Goal: Task Accomplishment & Management: Manage account settings

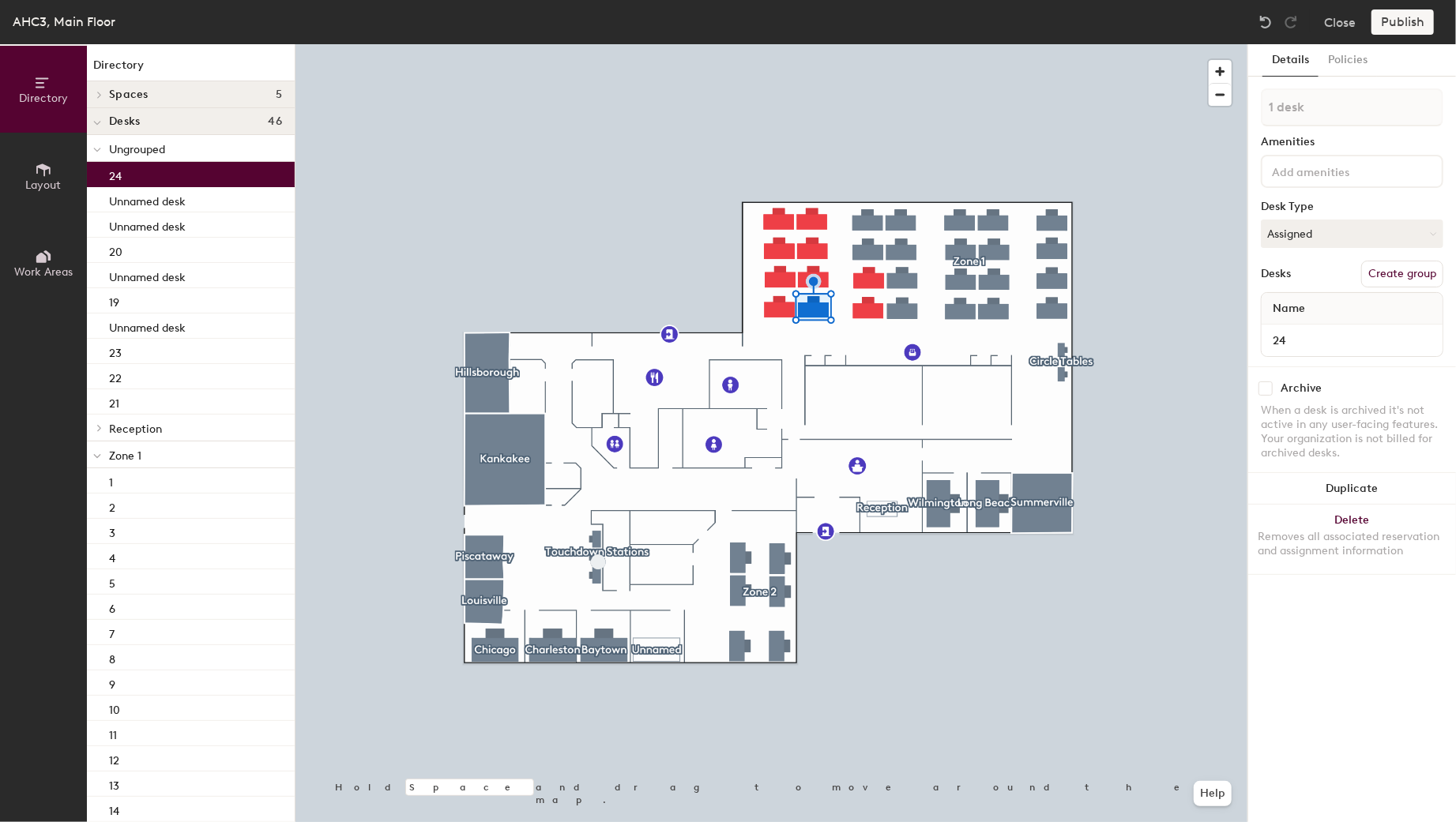
type input "24"
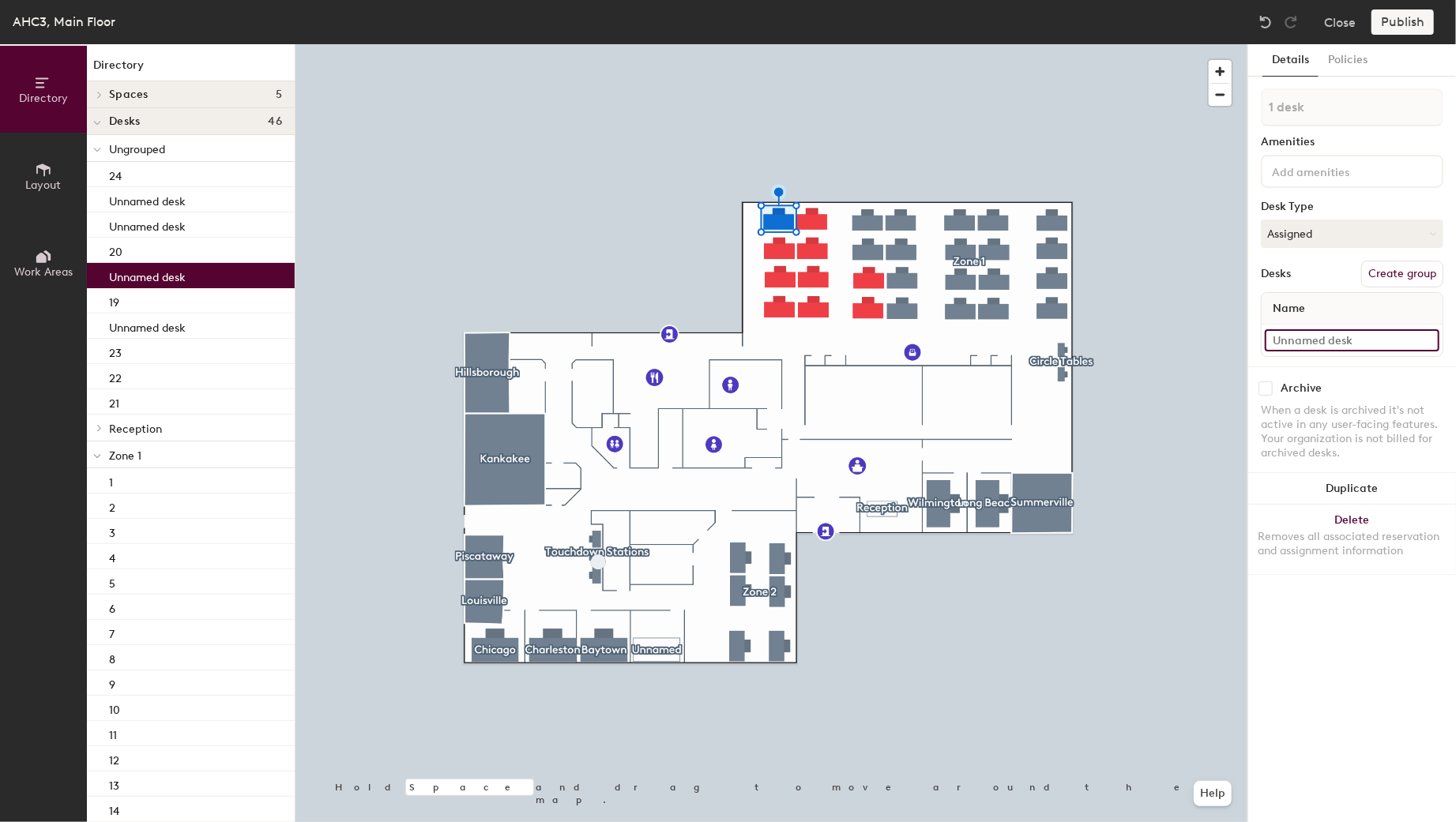
click at [1288, 342] on input at bounding box center [1352, 340] width 175 height 22
type input "25"
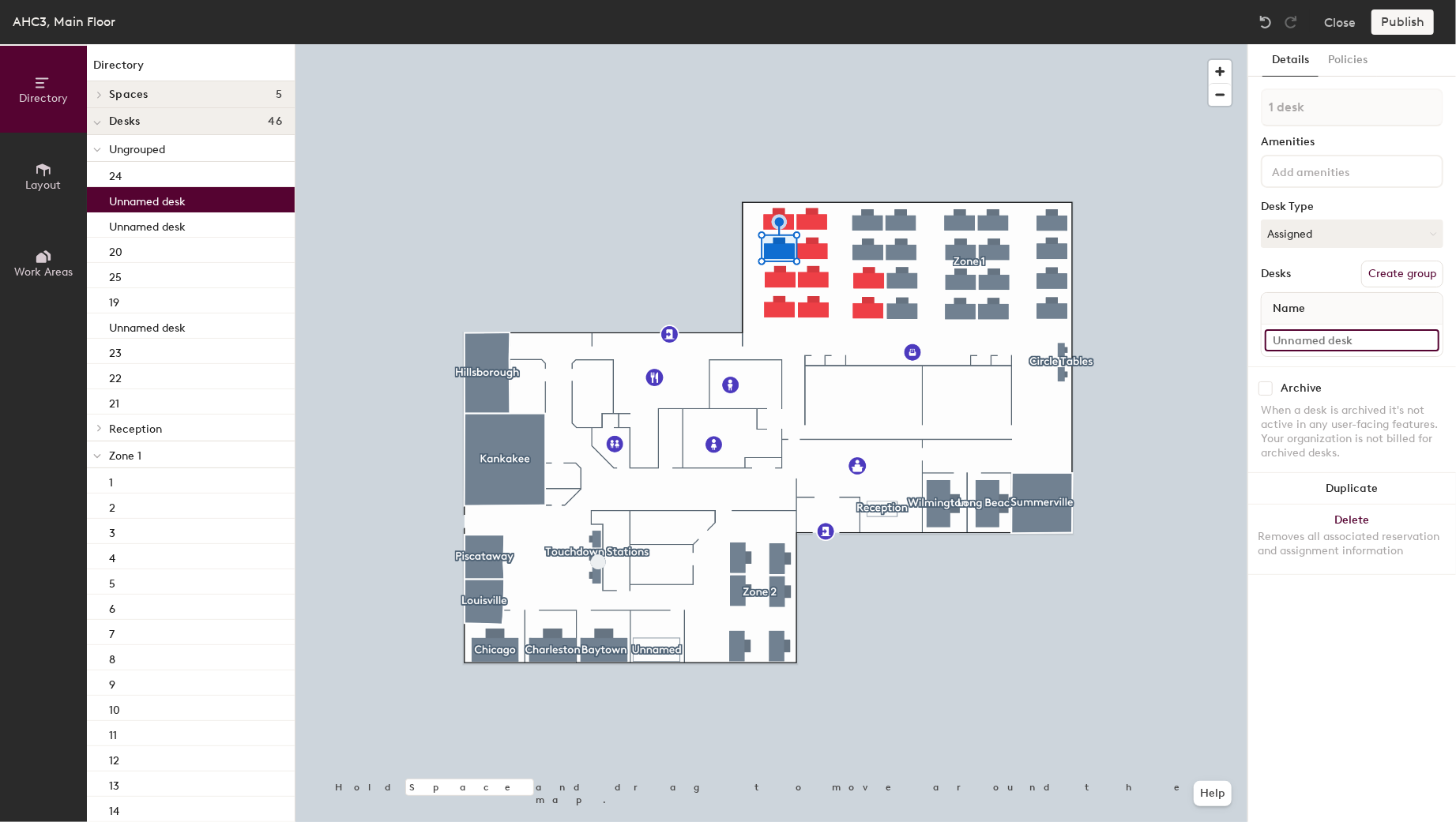
click at [1304, 329] on input at bounding box center [1352, 340] width 175 height 22
type input "26"
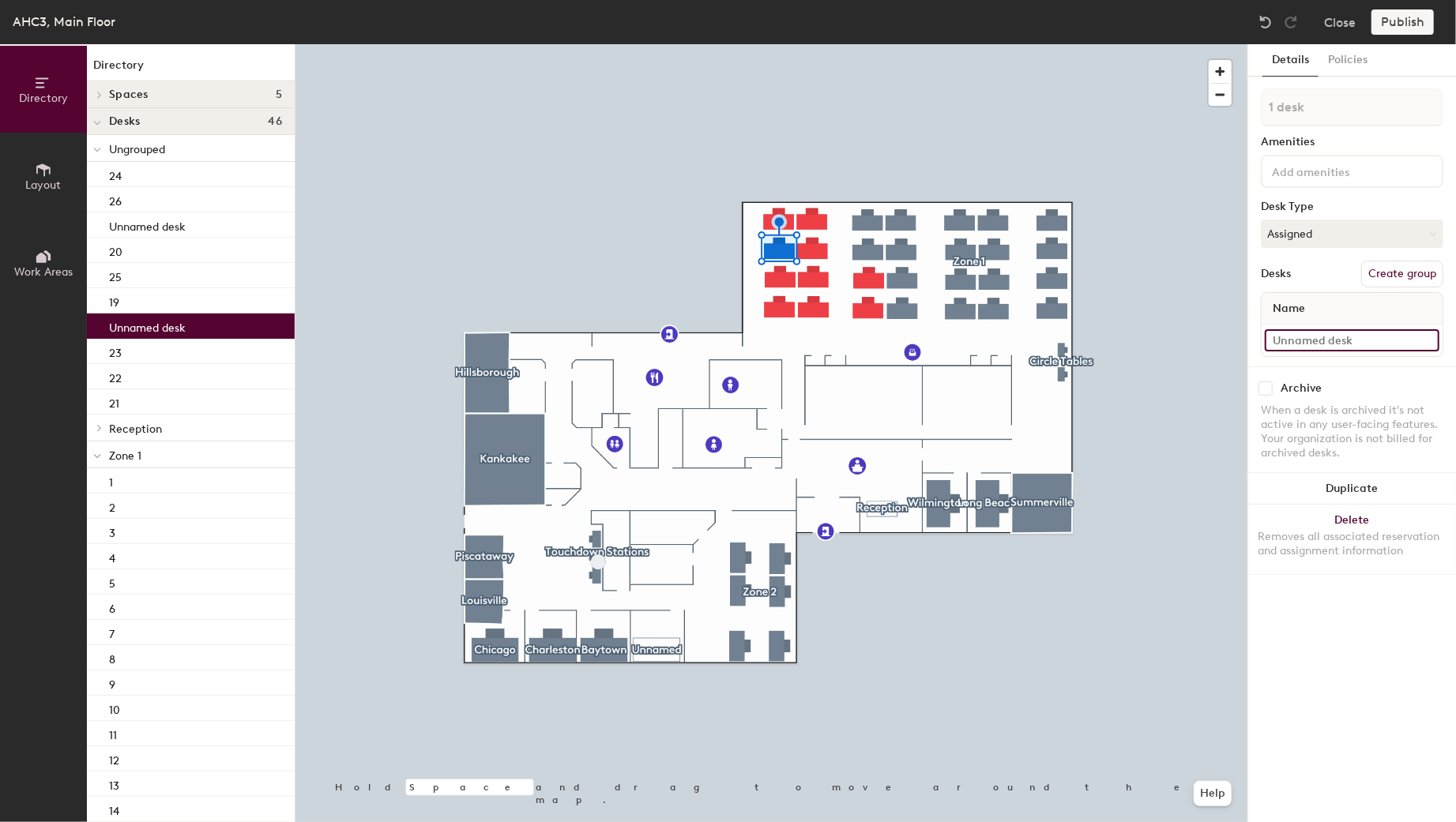
click at [1328, 344] on input at bounding box center [1352, 340] width 175 height 22
type input "27"
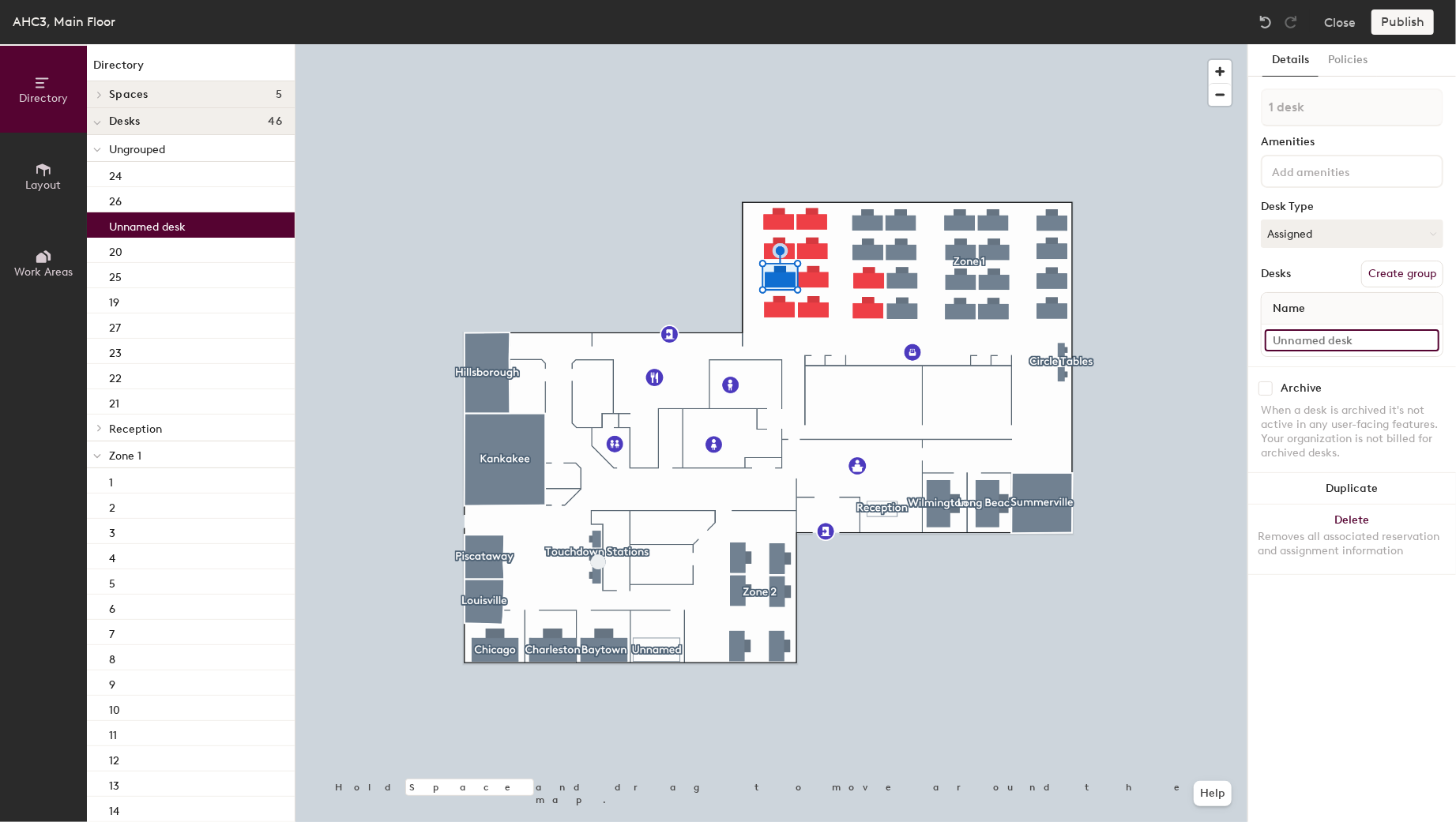
click at [1303, 337] on input at bounding box center [1352, 340] width 175 height 22
type input "28"
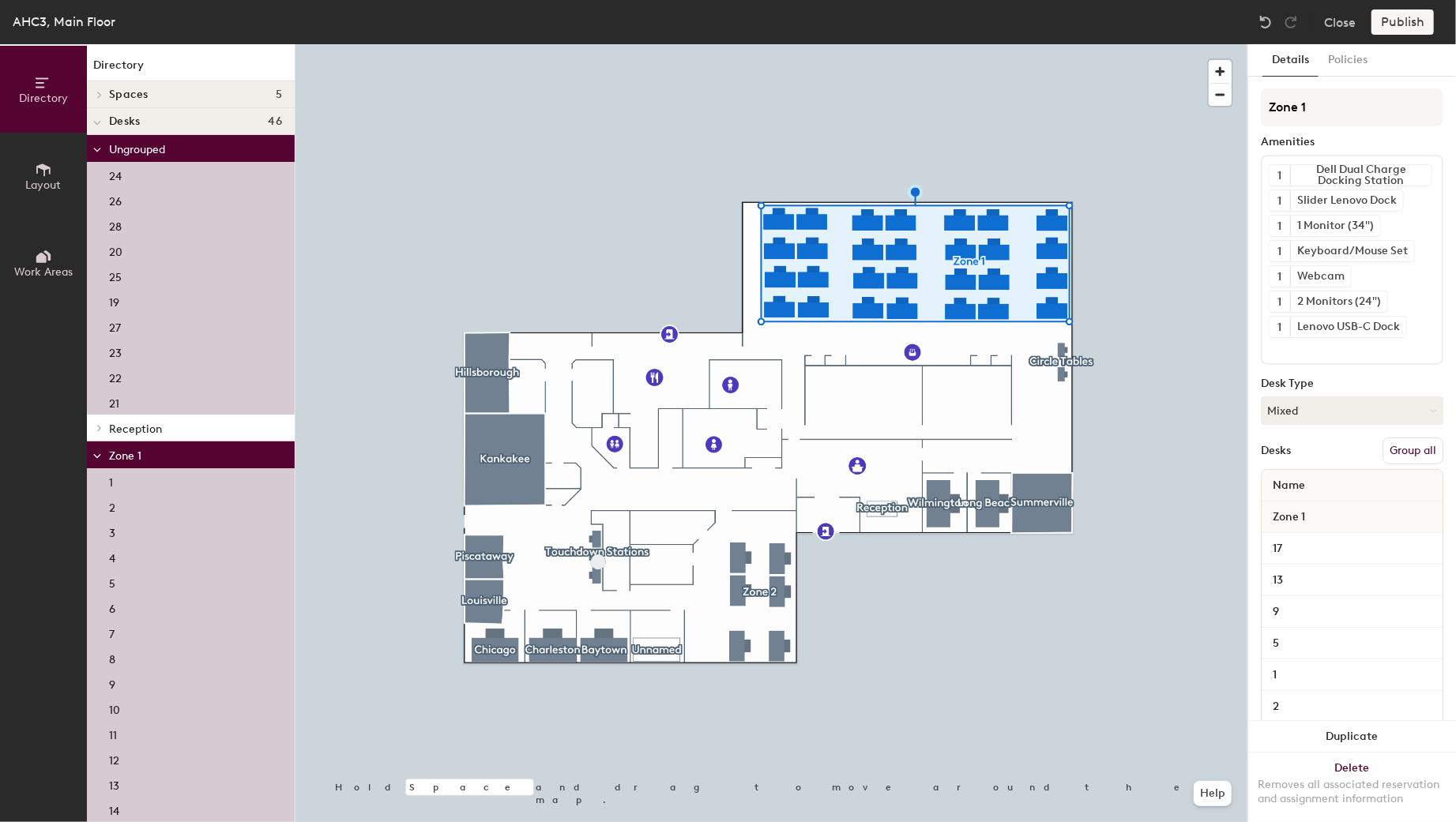
click at [1403, 442] on button "Group all" at bounding box center [1412, 451] width 61 height 27
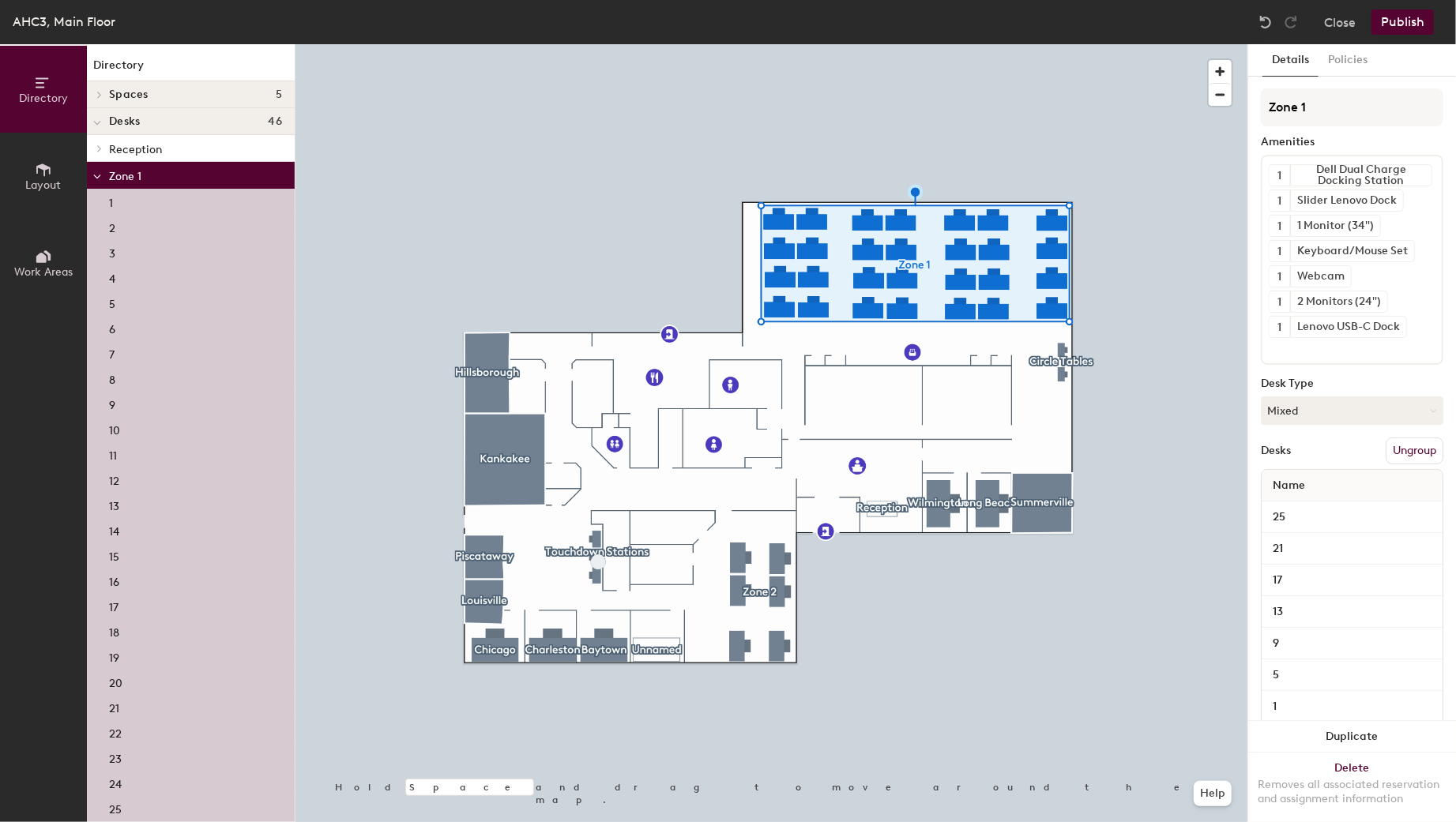
click at [1343, 441] on div "Desks Ungroup" at bounding box center [1352, 451] width 183 height 27
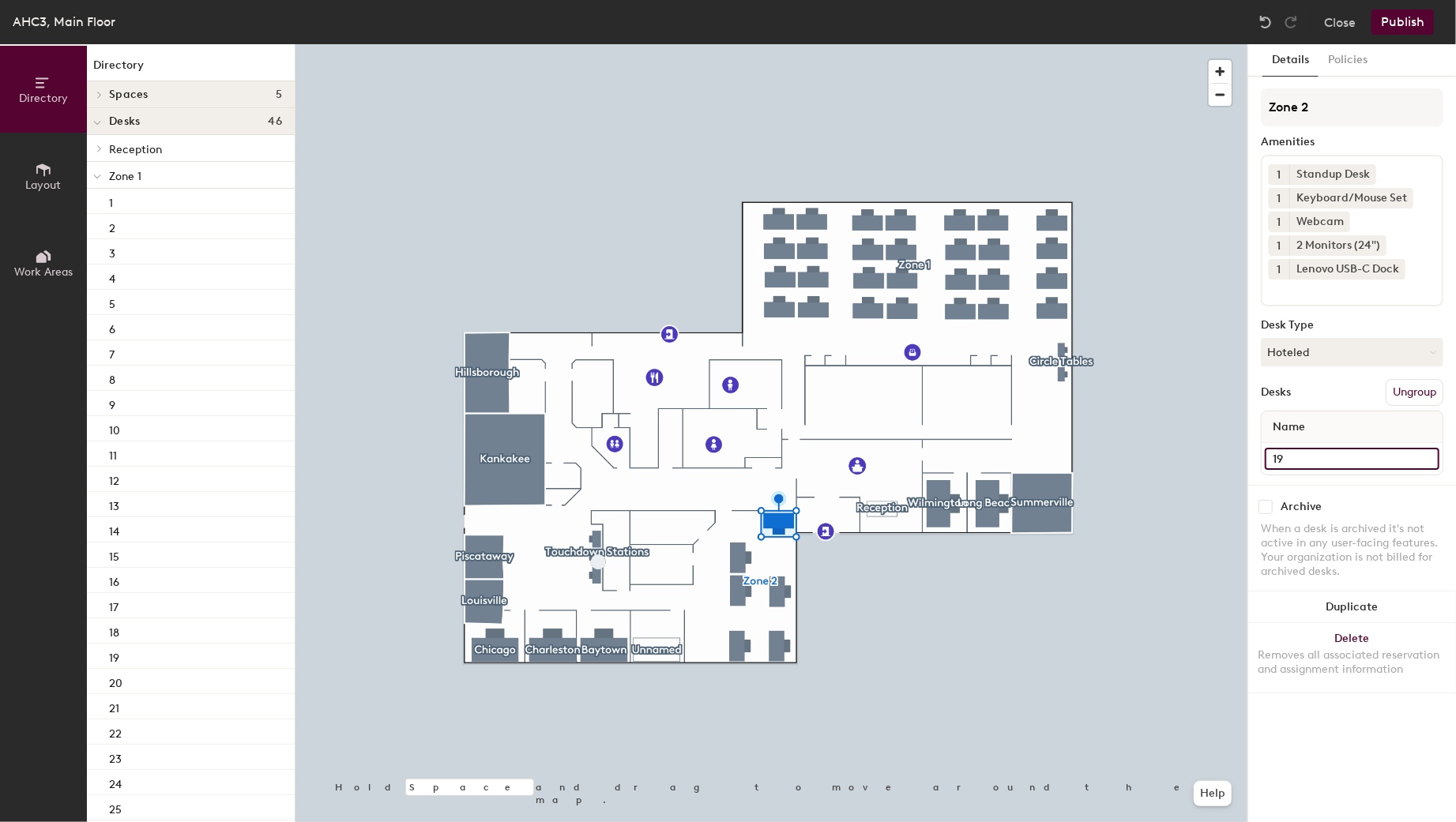
click at [1301, 455] on input "19" at bounding box center [1352, 459] width 175 height 22
type input "29"
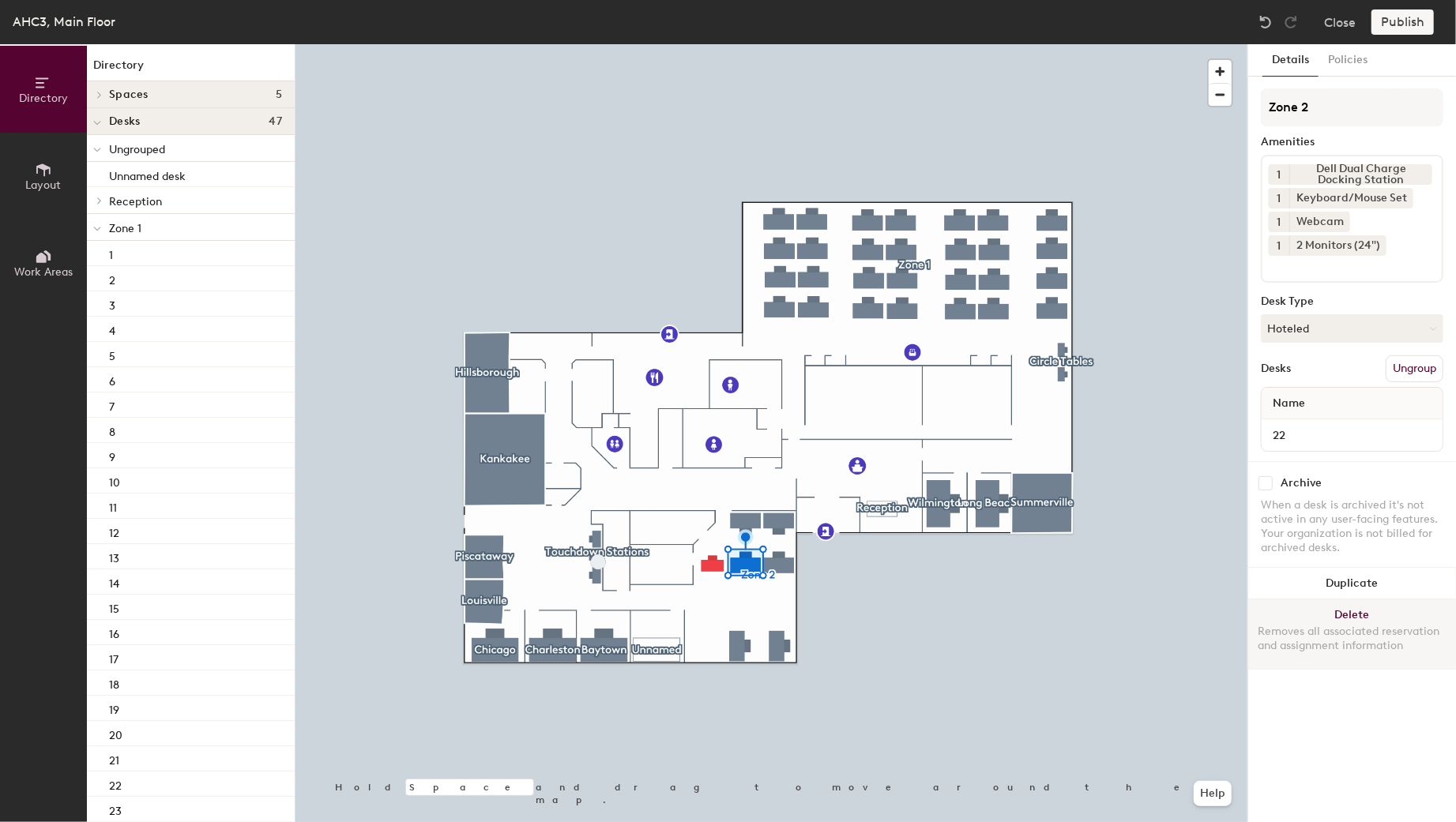
click at [1364, 614] on button "Delete Removes all associated reservation and assignment information" at bounding box center [1352, 634] width 208 height 69
click at [1348, 612] on button "Delete Removes all associated reservation and assignment information" at bounding box center [1352, 634] width 208 height 69
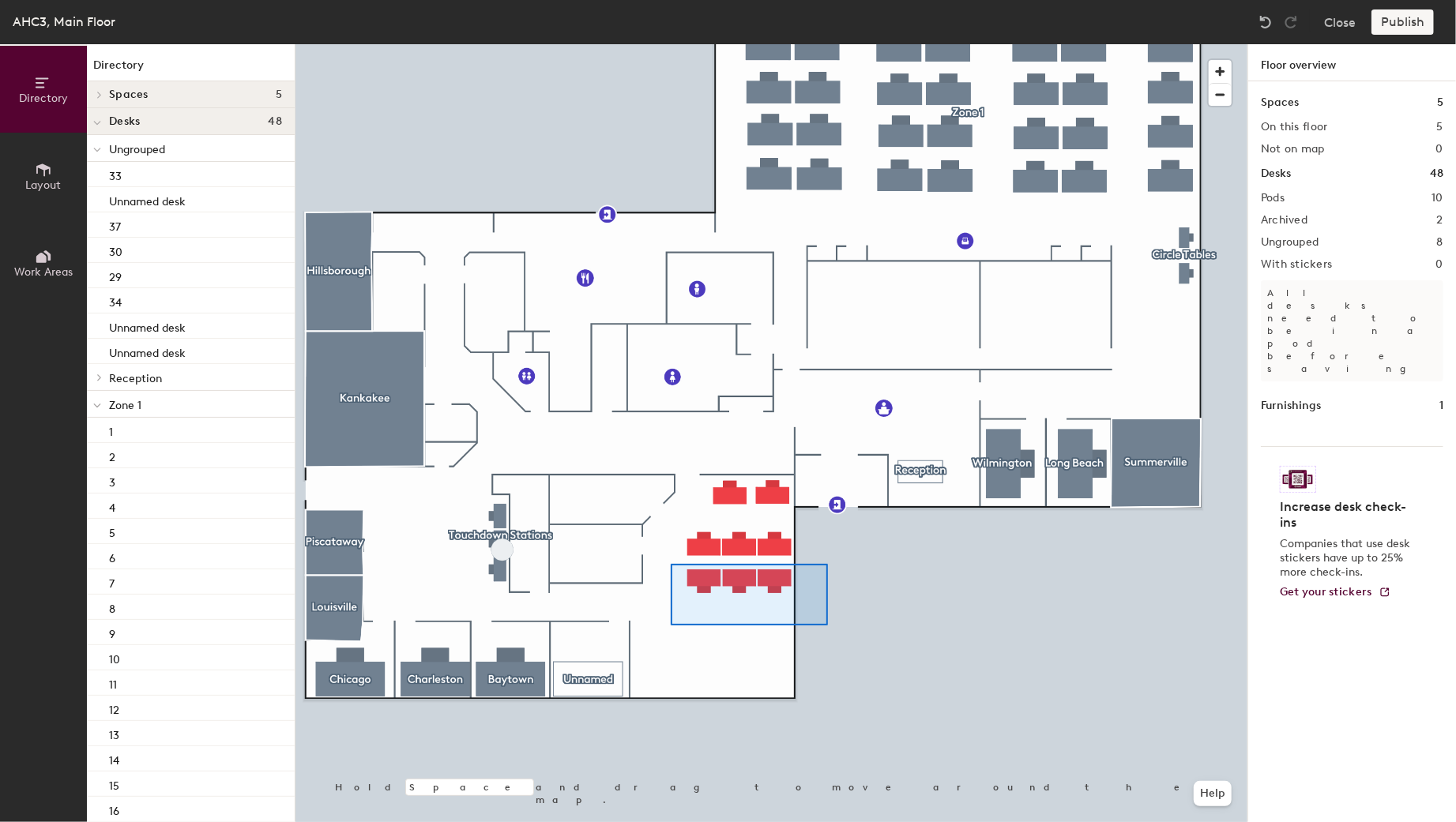
click at [671, 44] on div at bounding box center [772, 44] width 952 height 0
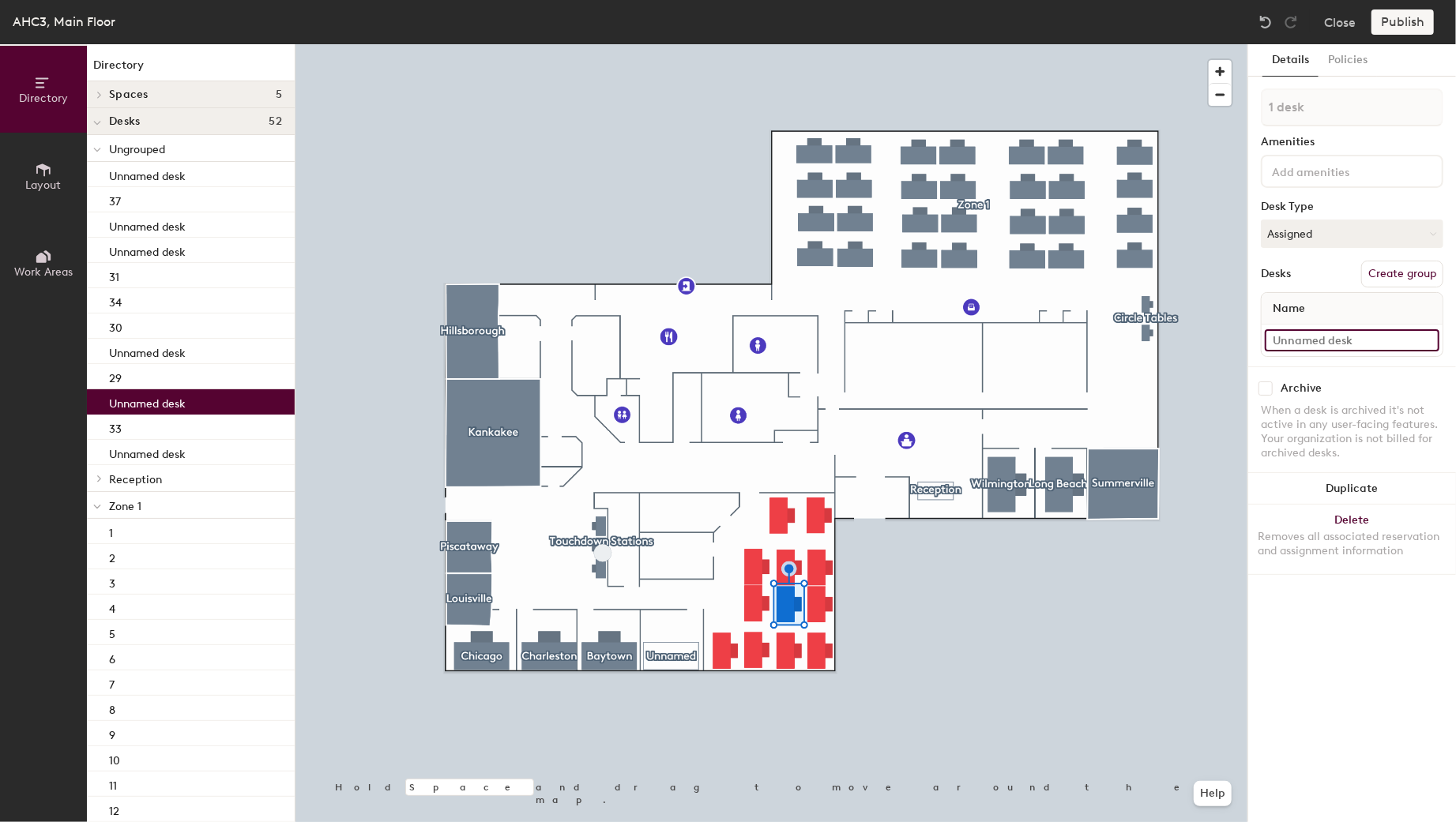
click at [1311, 341] on input at bounding box center [1352, 340] width 175 height 22
type input "35"
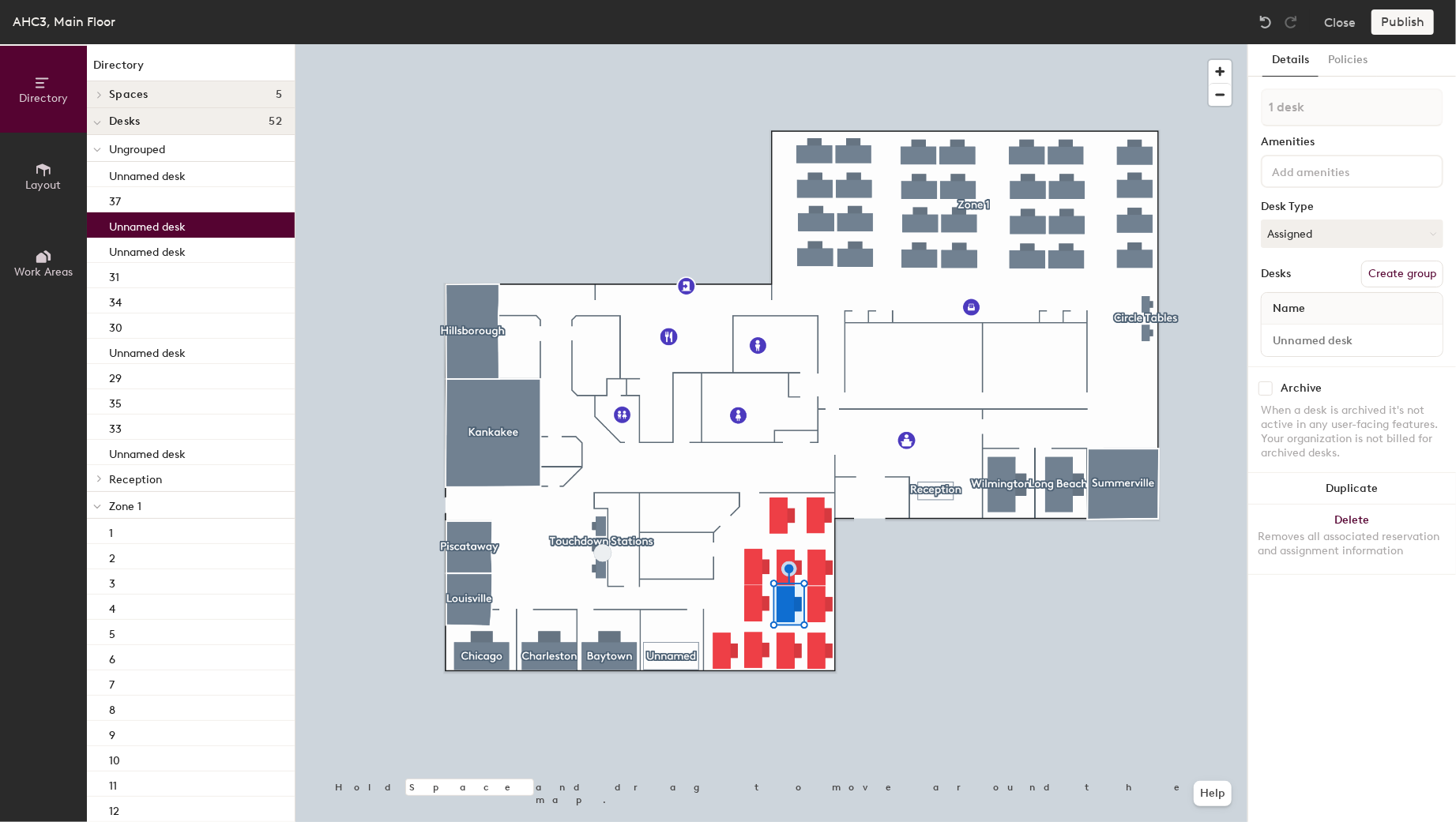
click at [1310, 309] on span "Name" at bounding box center [1289, 309] width 48 height 28
click at [1302, 335] on input at bounding box center [1352, 340] width 175 height 22
type input "38"
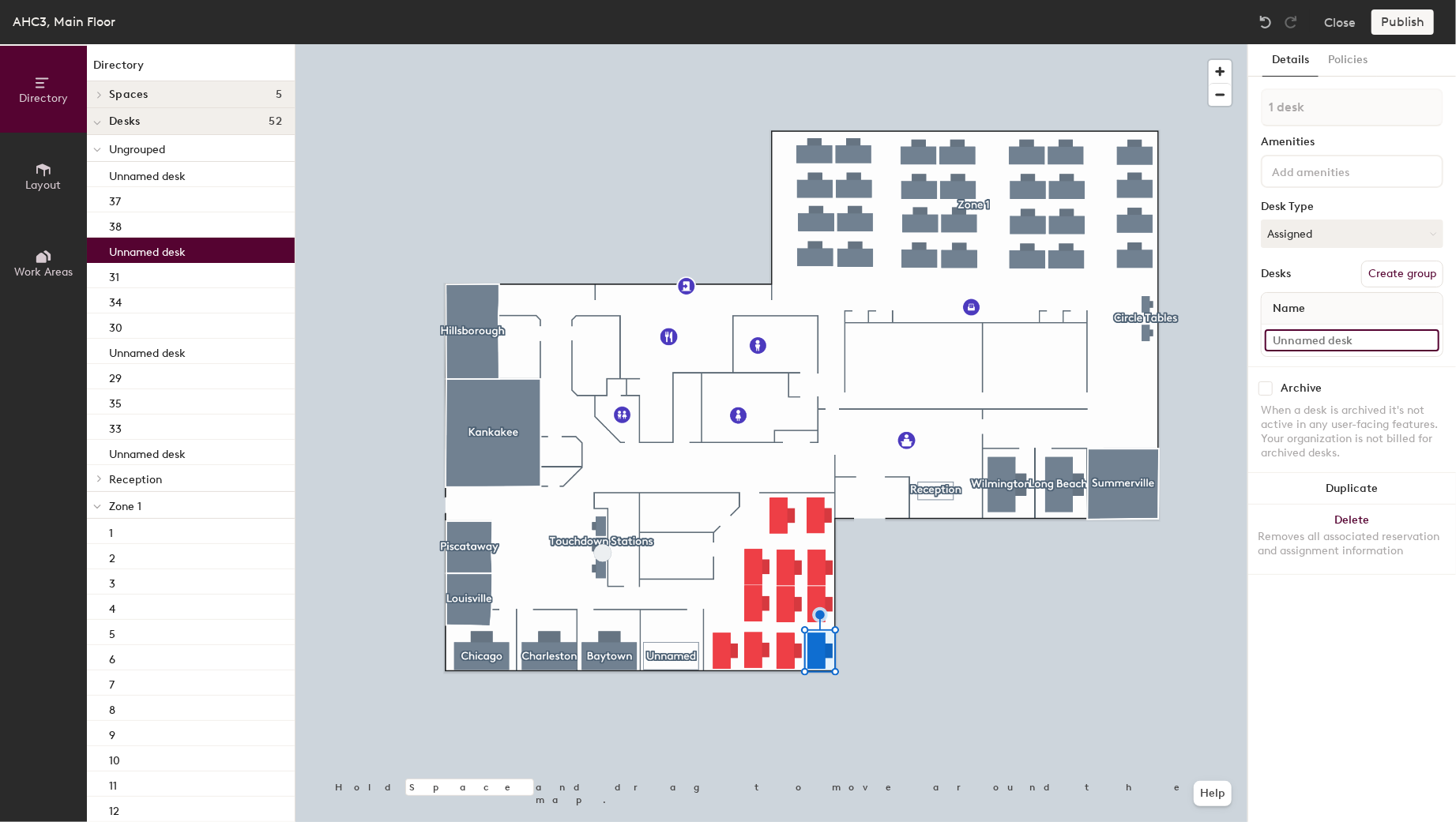
click at [1349, 340] on input at bounding box center [1352, 340] width 175 height 22
type input "32"
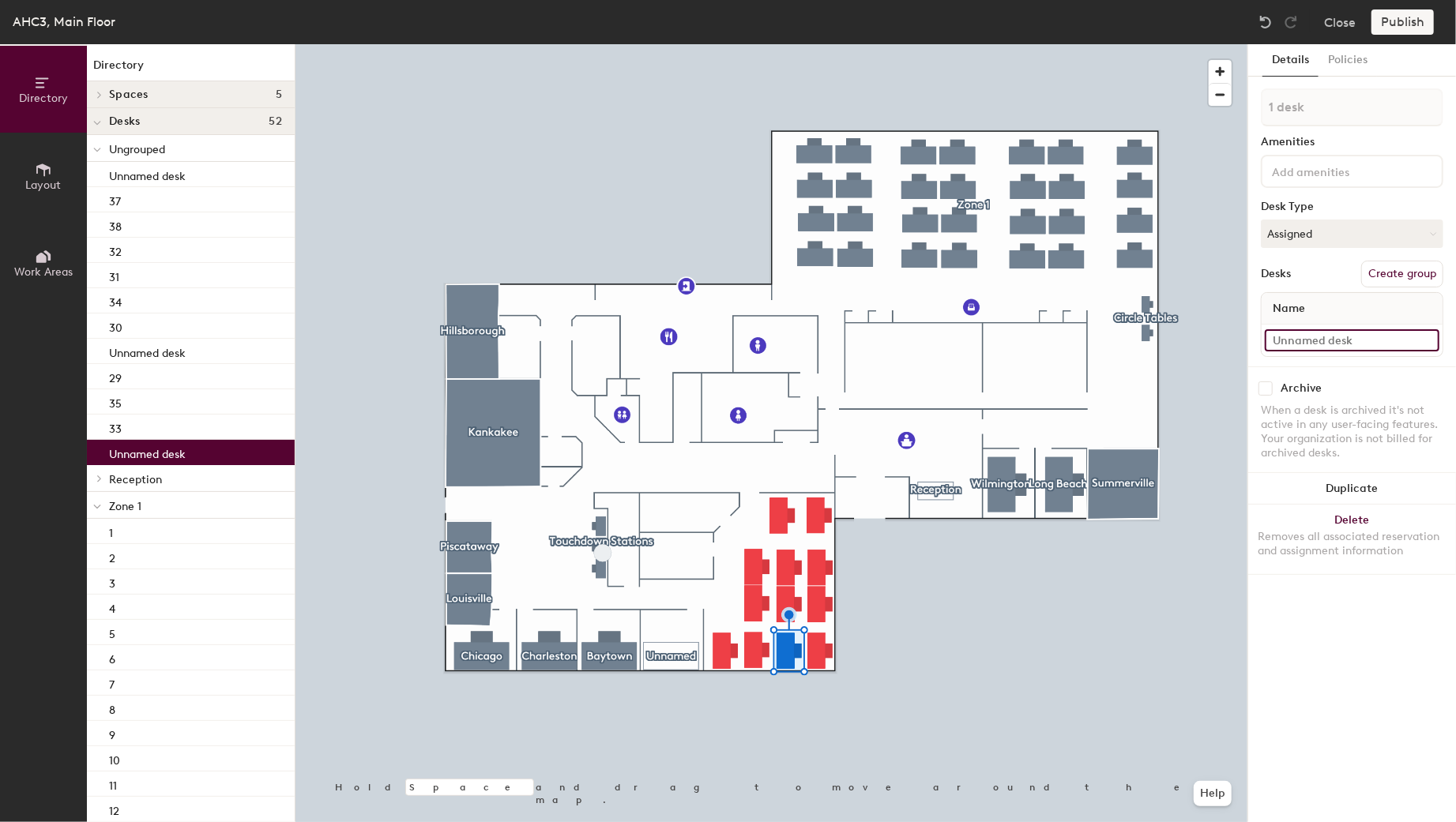
click at [1324, 340] on input at bounding box center [1352, 340] width 175 height 22
type input "36"
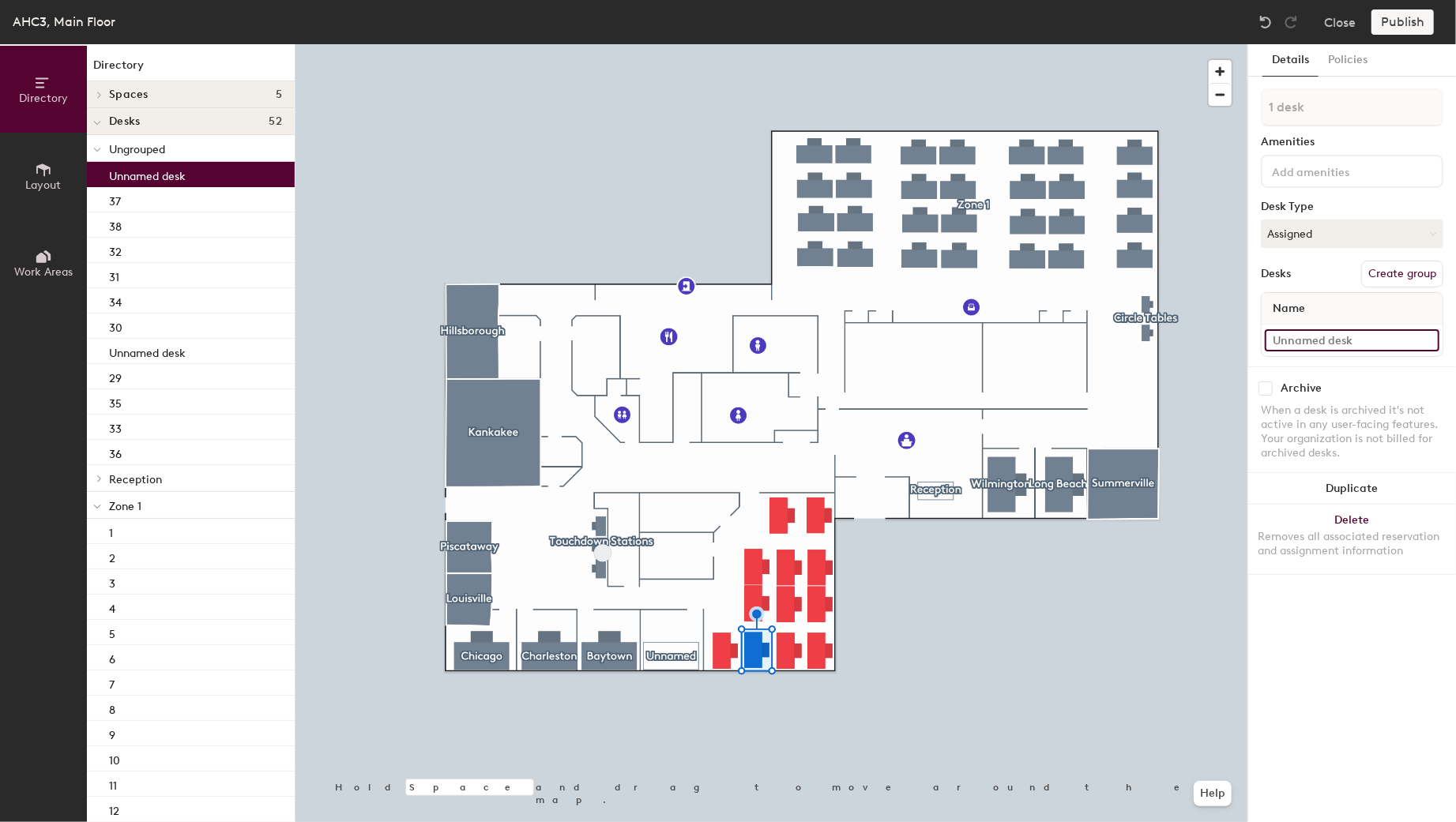
click at [1286, 341] on input at bounding box center [1352, 340] width 175 height 22
type input "39"
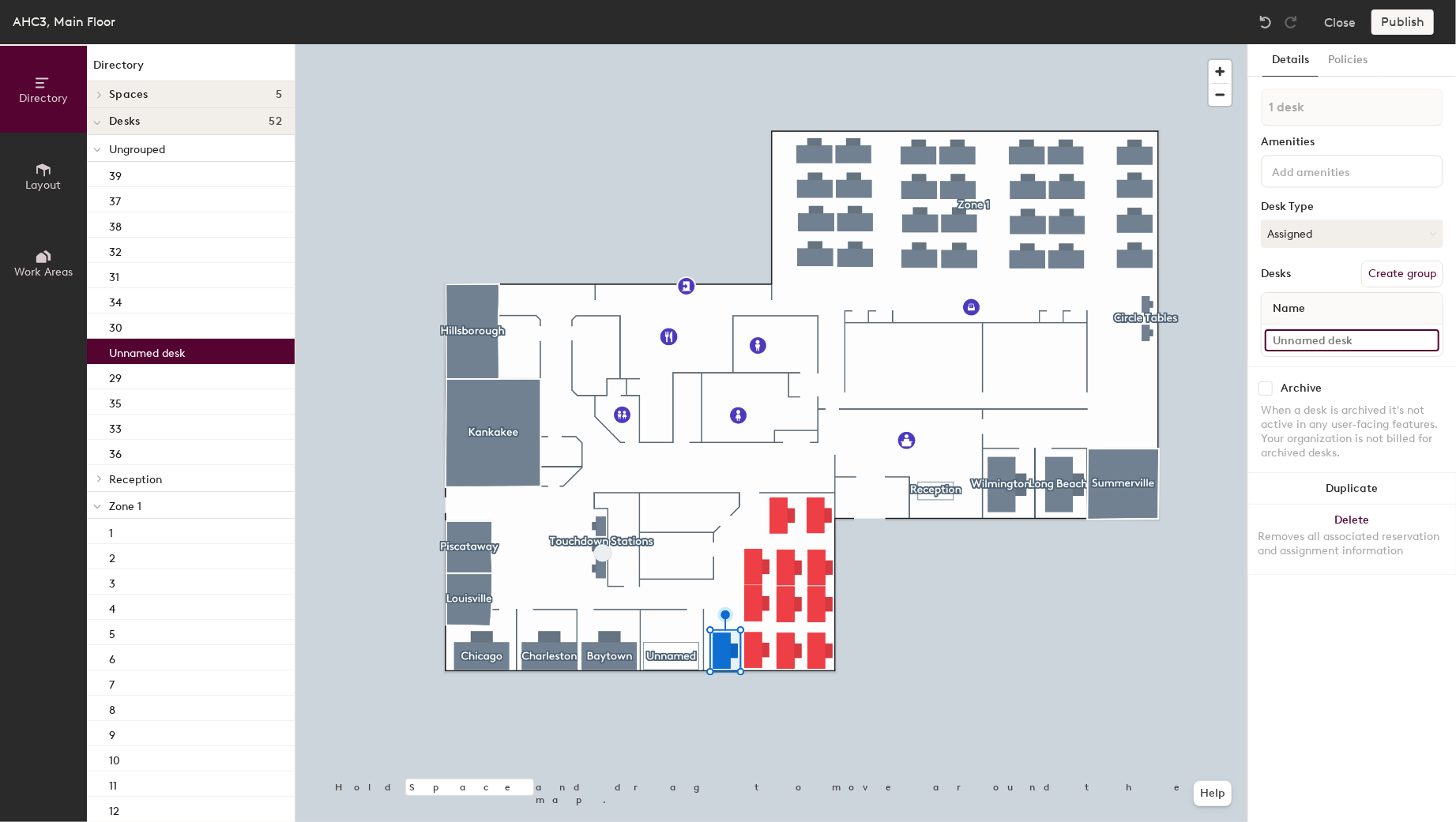
click at [1307, 334] on input at bounding box center [1352, 340] width 175 height 22
type input "40"
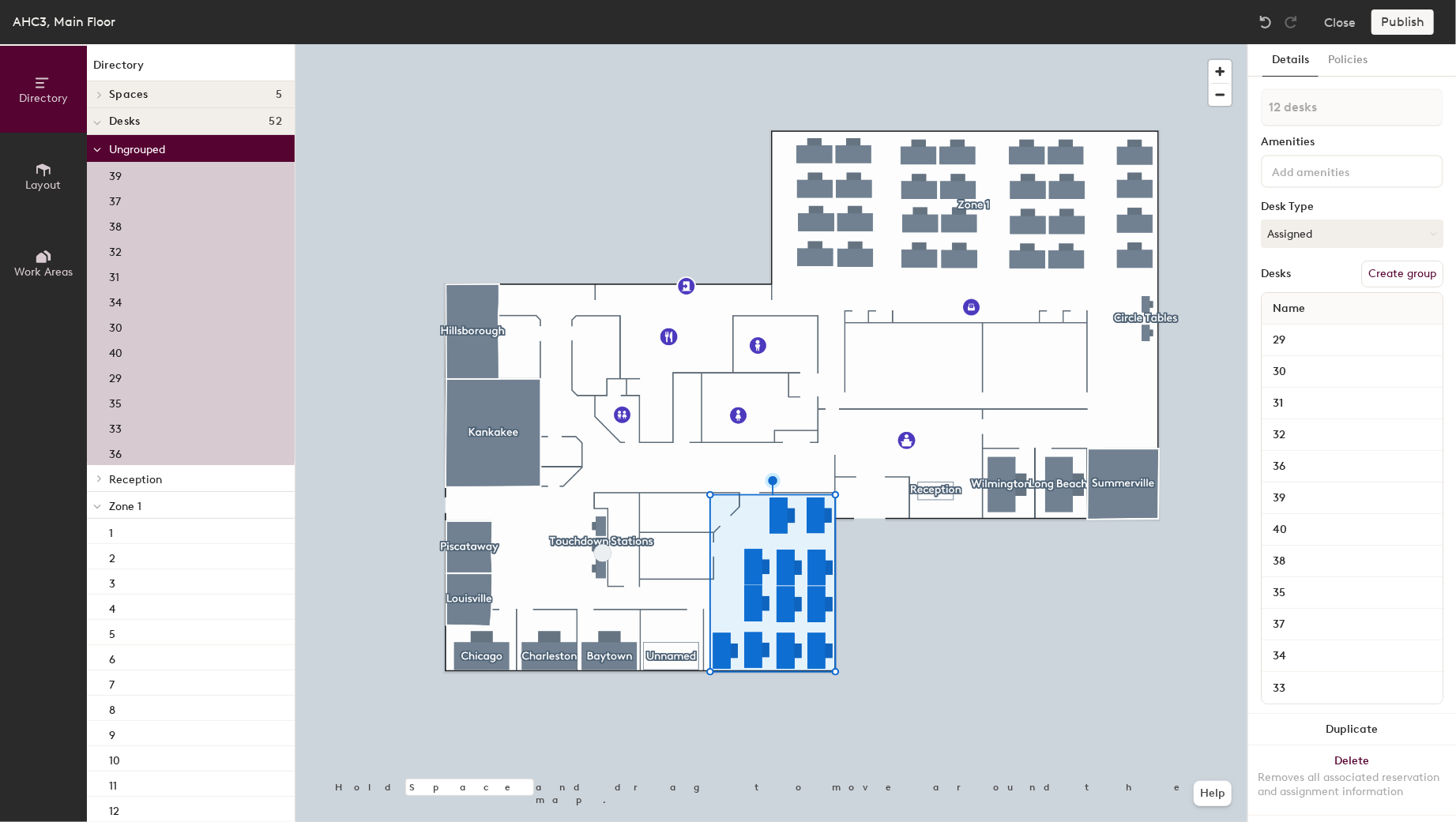
click at [1391, 268] on button "Create group" at bounding box center [1402, 274] width 83 height 27
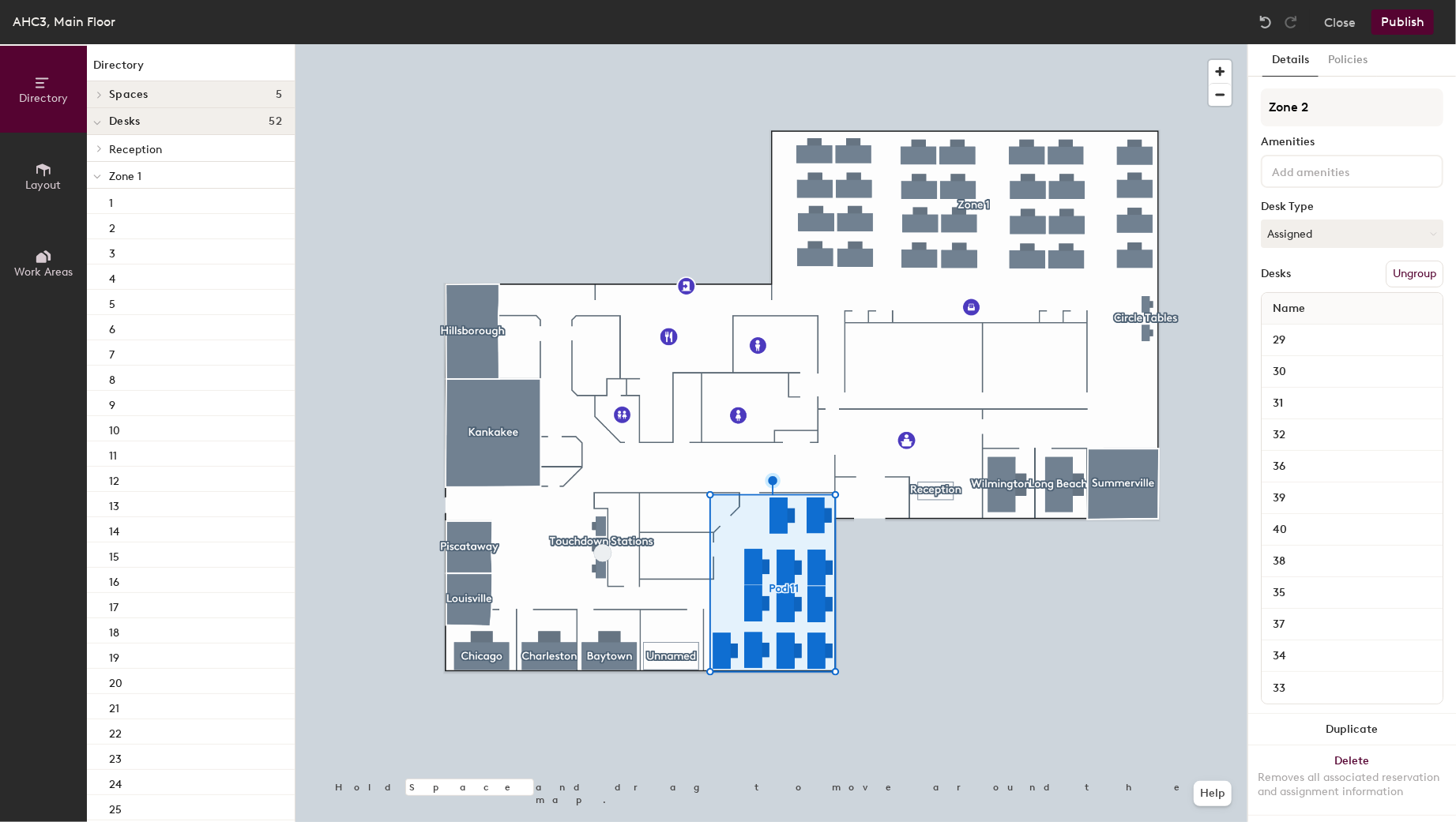
type input "Zone 2"
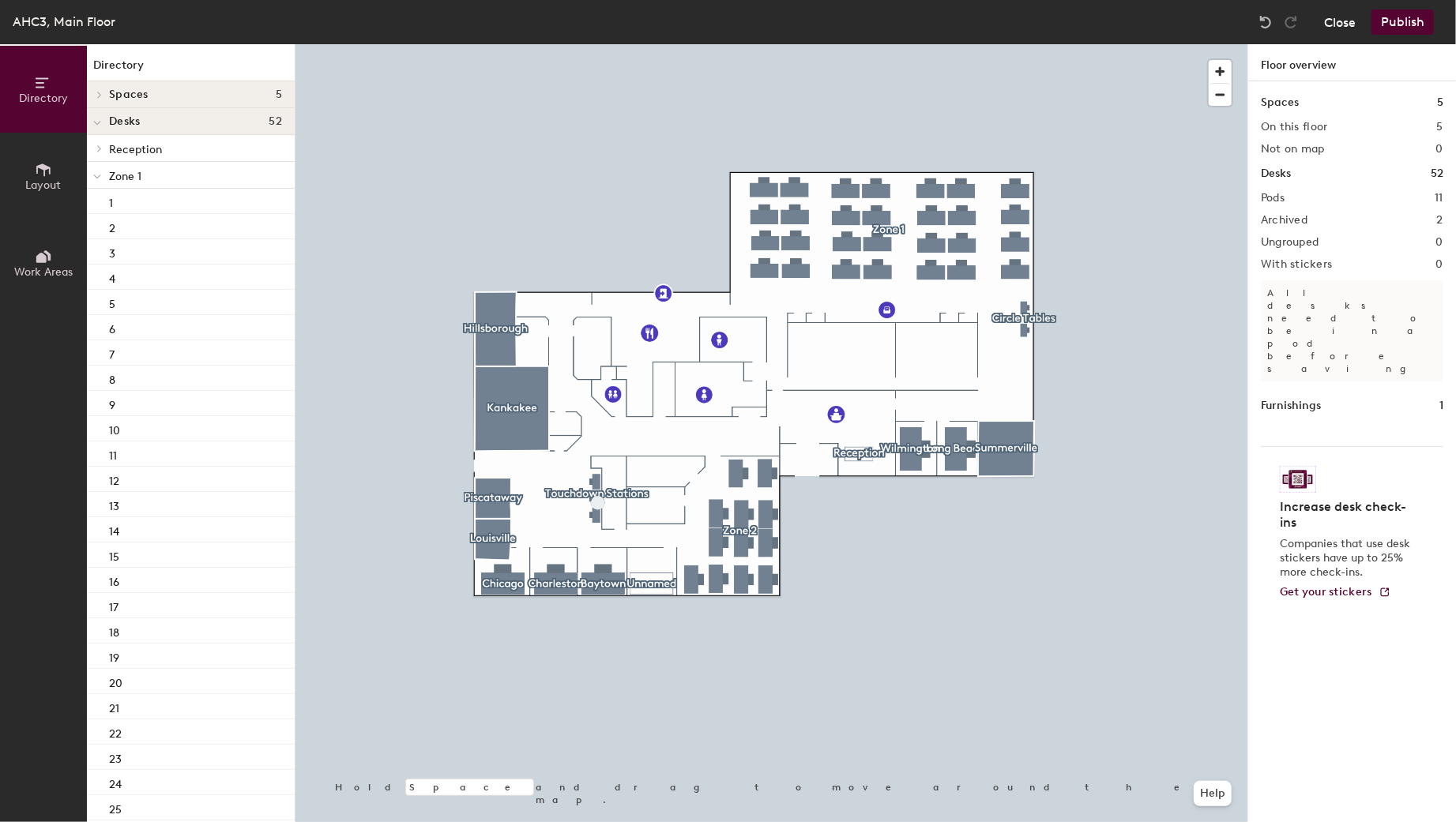
click at [1338, 17] on button "Close" at bounding box center [1341, 22] width 32 height 25
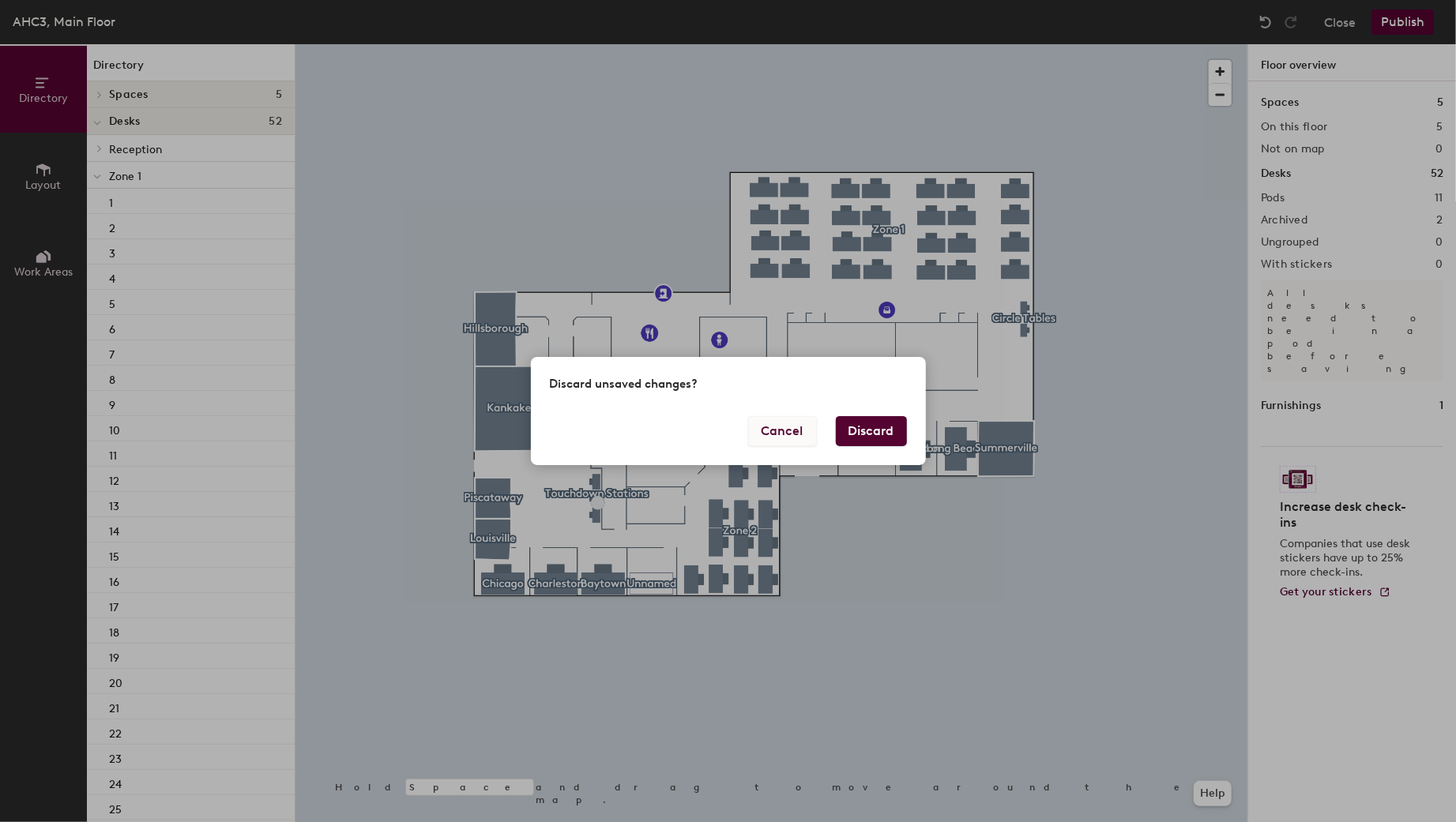
click at [789, 431] on button "Cancel" at bounding box center [782, 431] width 68 height 30
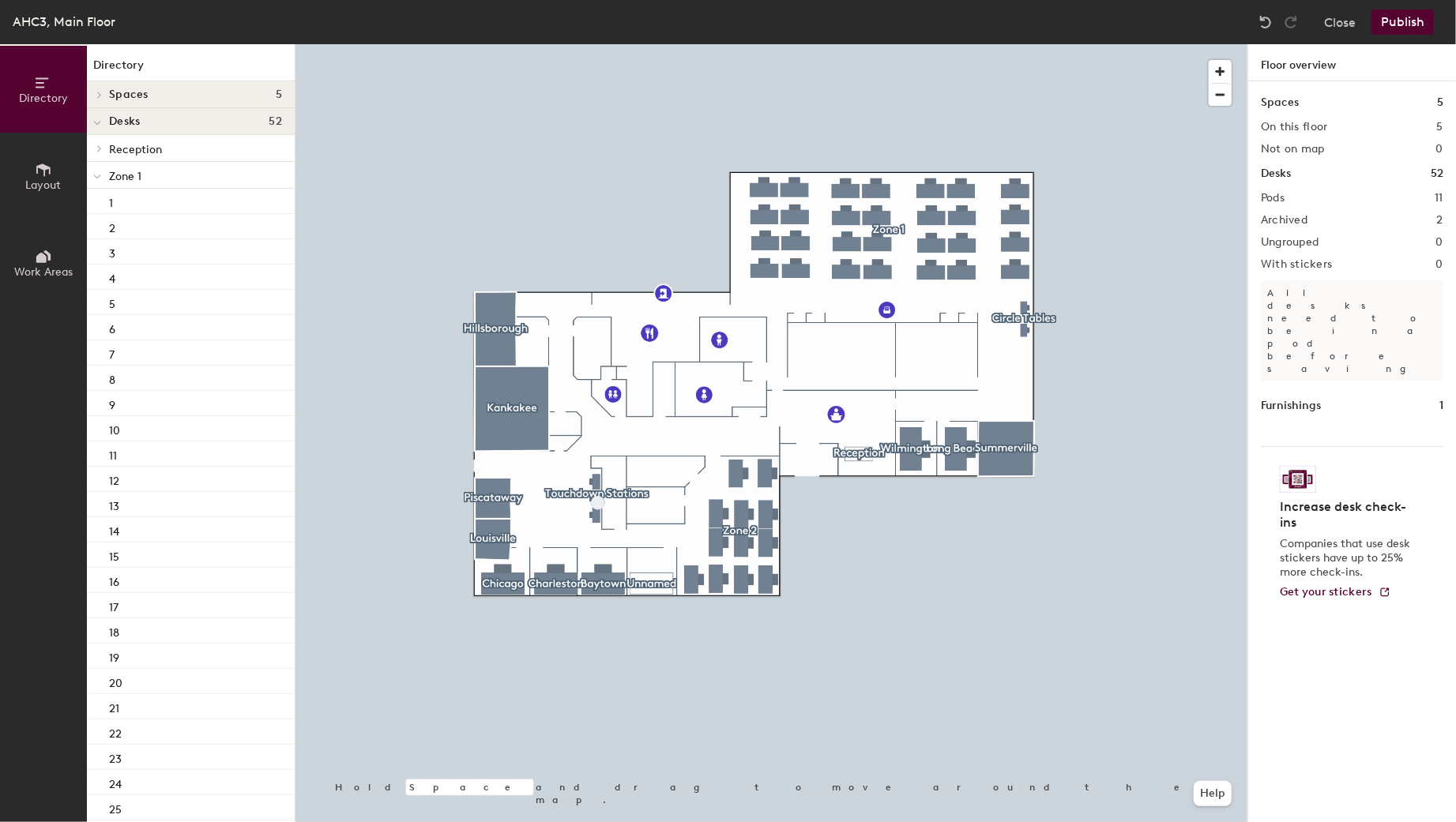
click at [1391, 29] on button "Publish" at bounding box center [1403, 22] width 62 height 25
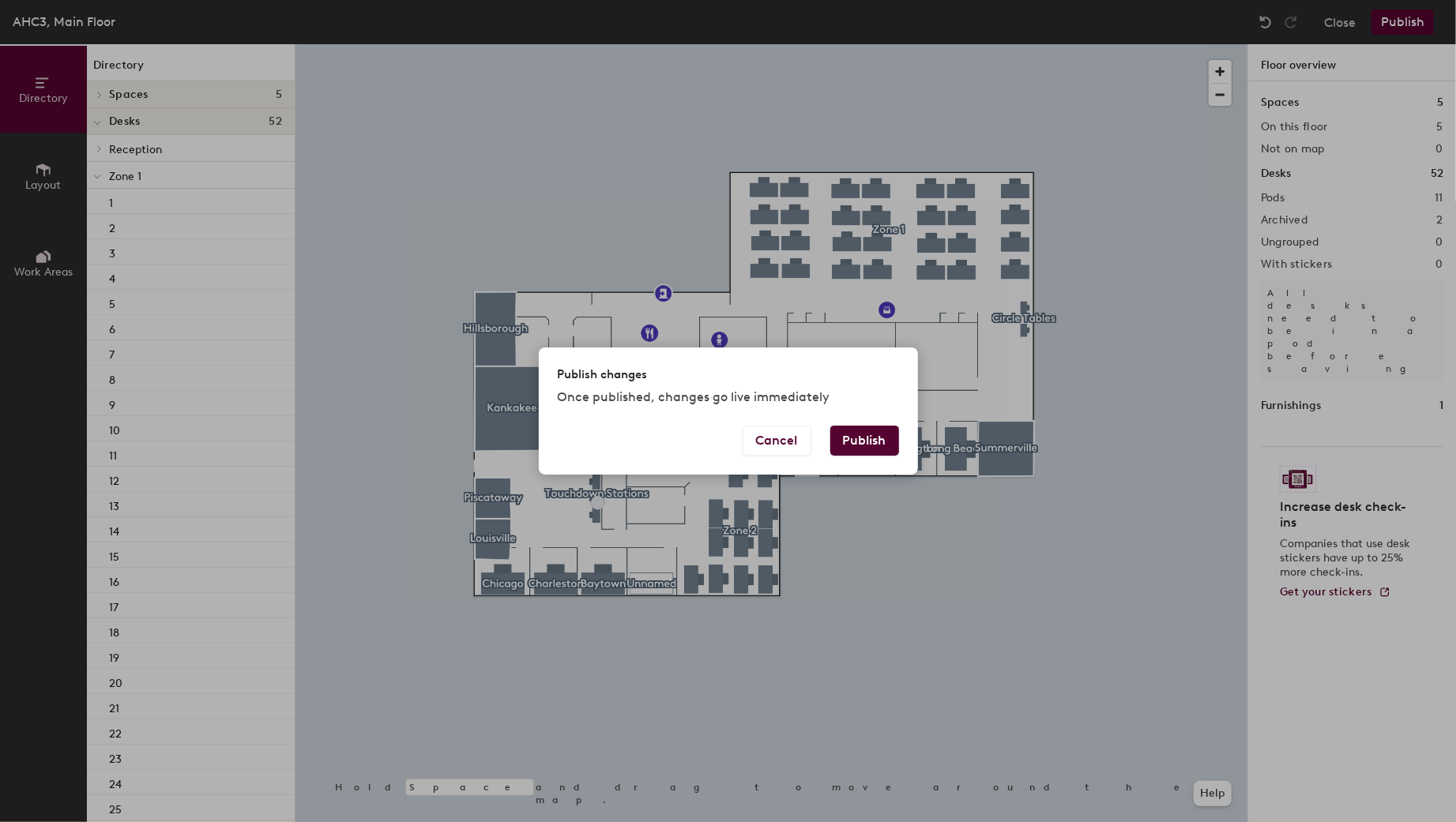
click at [855, 443] on button "Publish" at bounding box center [864, 441] width 68 height 30
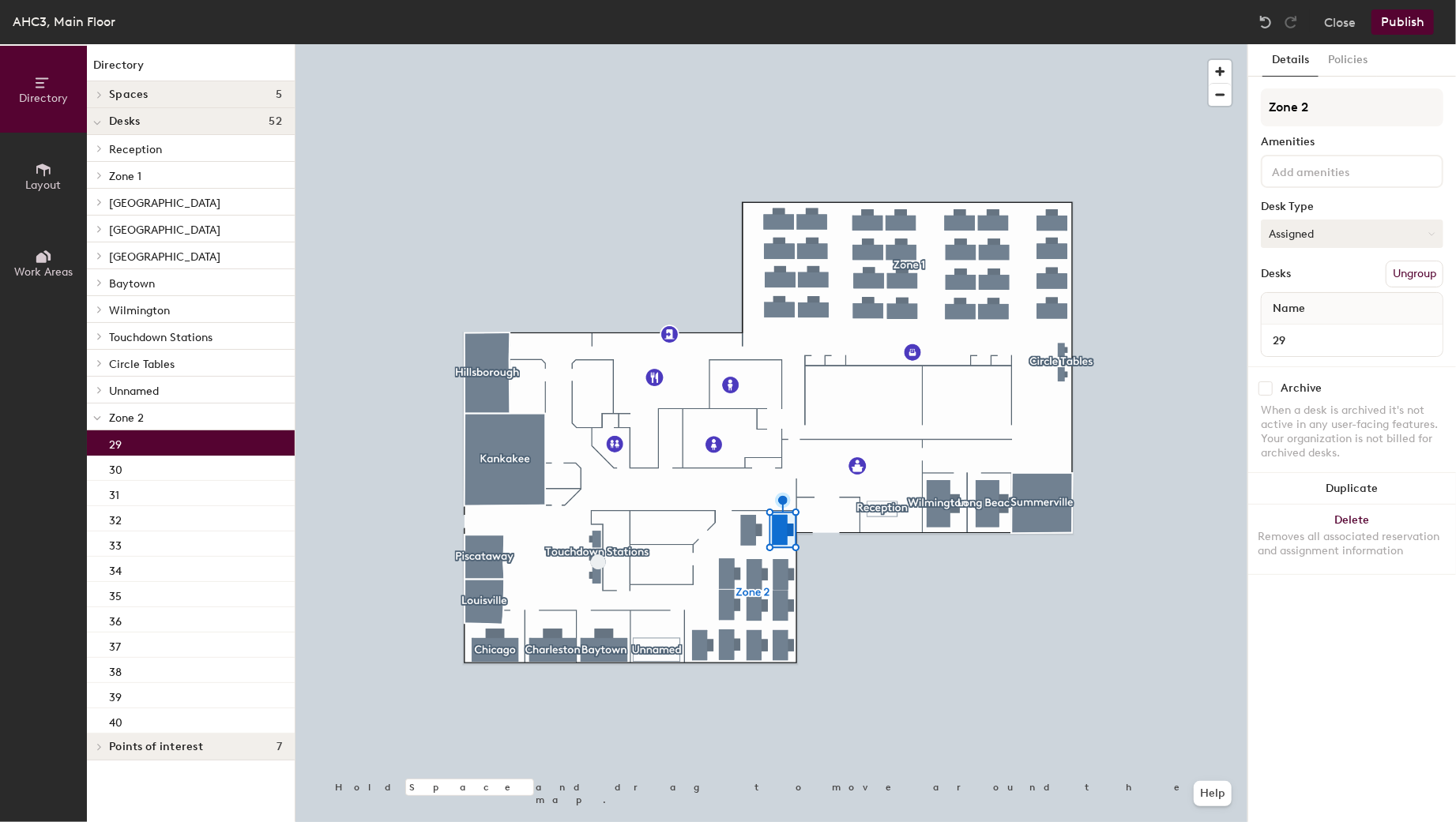
click at [1357, 229] on button "Assigned" at bounding box center [1352, 233] width 183 height 28
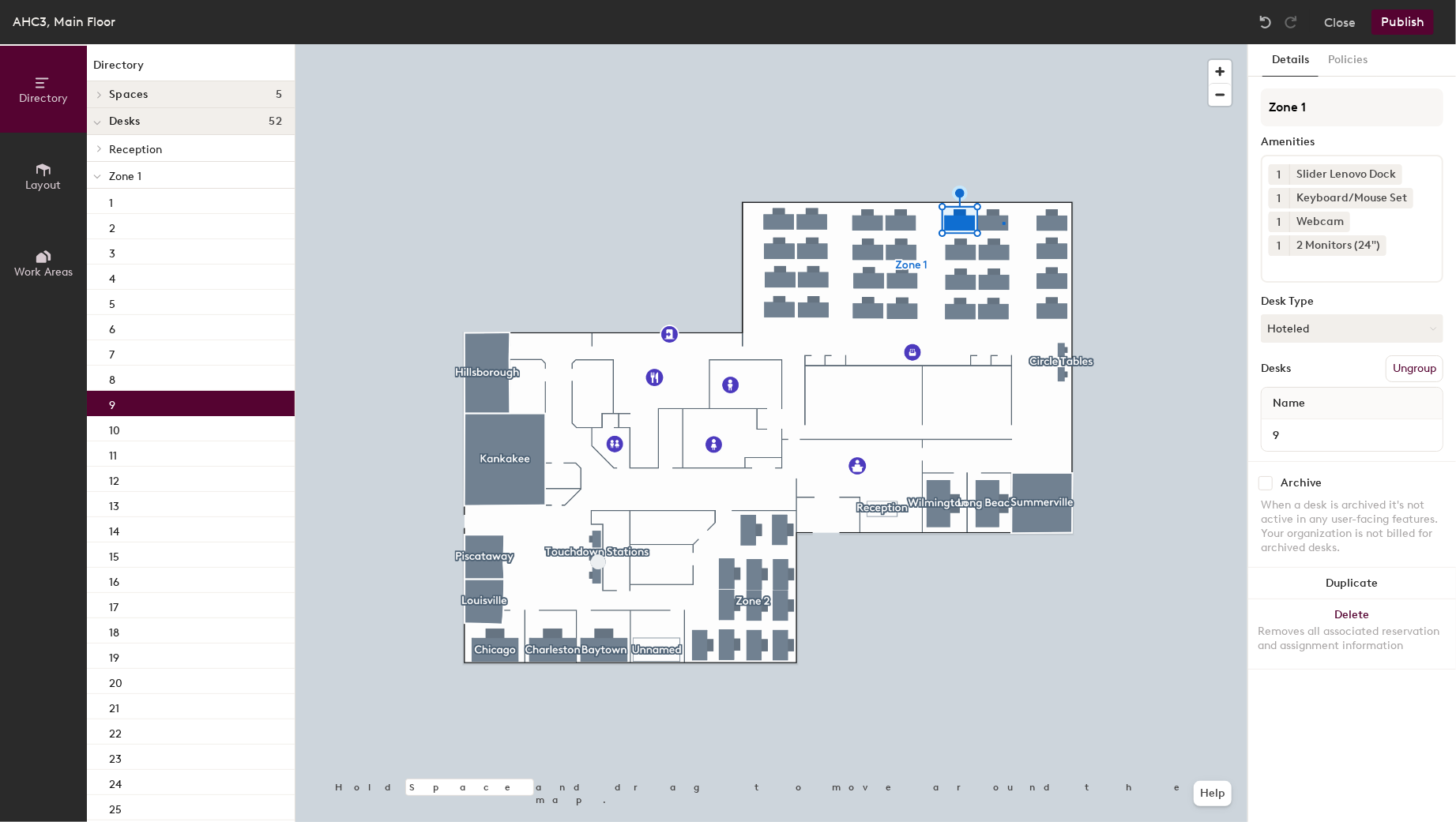
click at [1002, 44] on div at bounding box center [772, 44] width 952 height 0
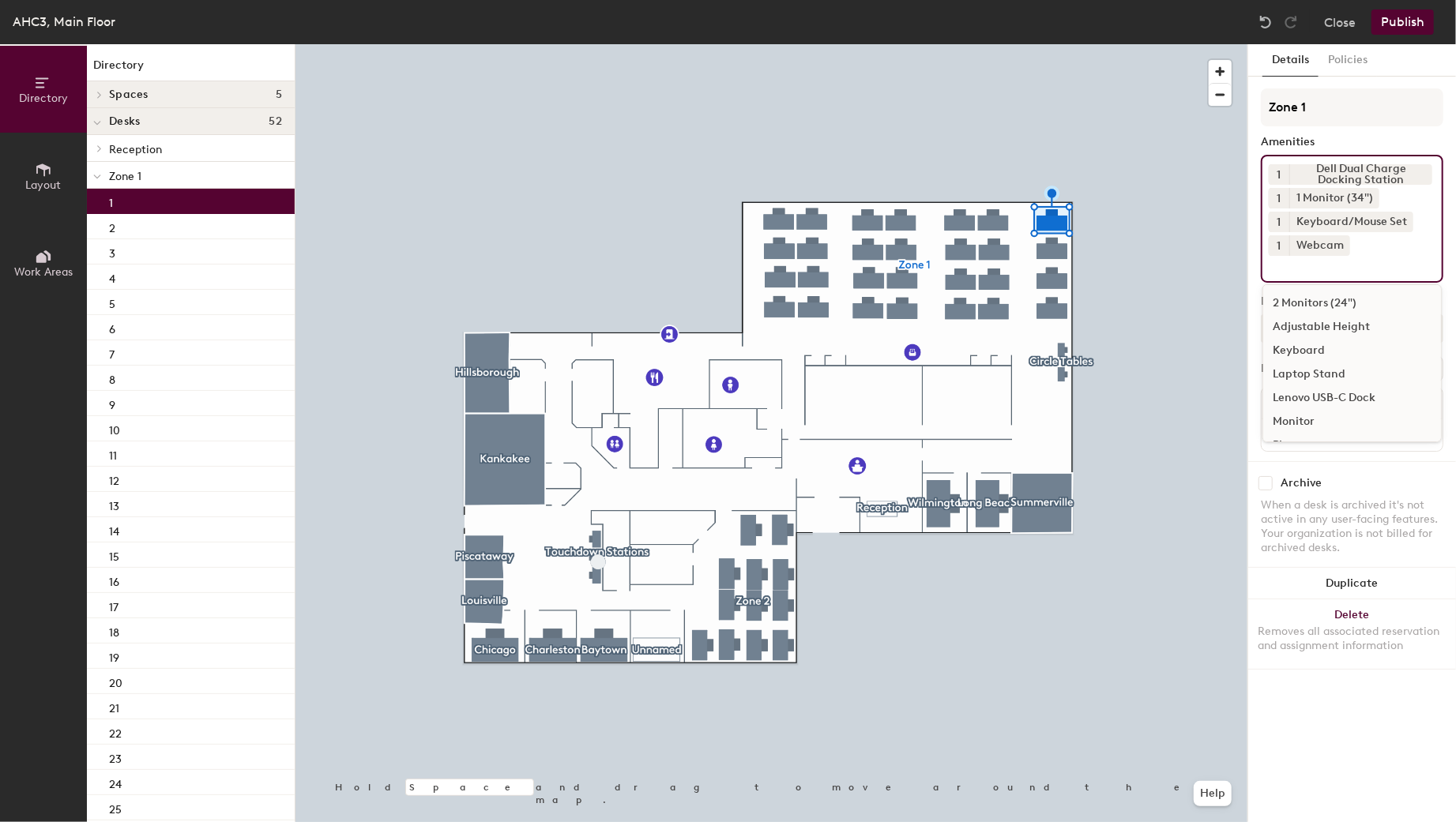
drag, startPoint x: 1373, startPoint y: 248, endPoint x: 1270, endPoint y: 183, distance: 121.8
click at [1267, 178] on div "1 Dell Dual Charge Docking Station 1 1 Monitor (34") 1 Keyboard/Mouse Set 1 Web…" at bounding box center [1352, 218] width 183 height 128
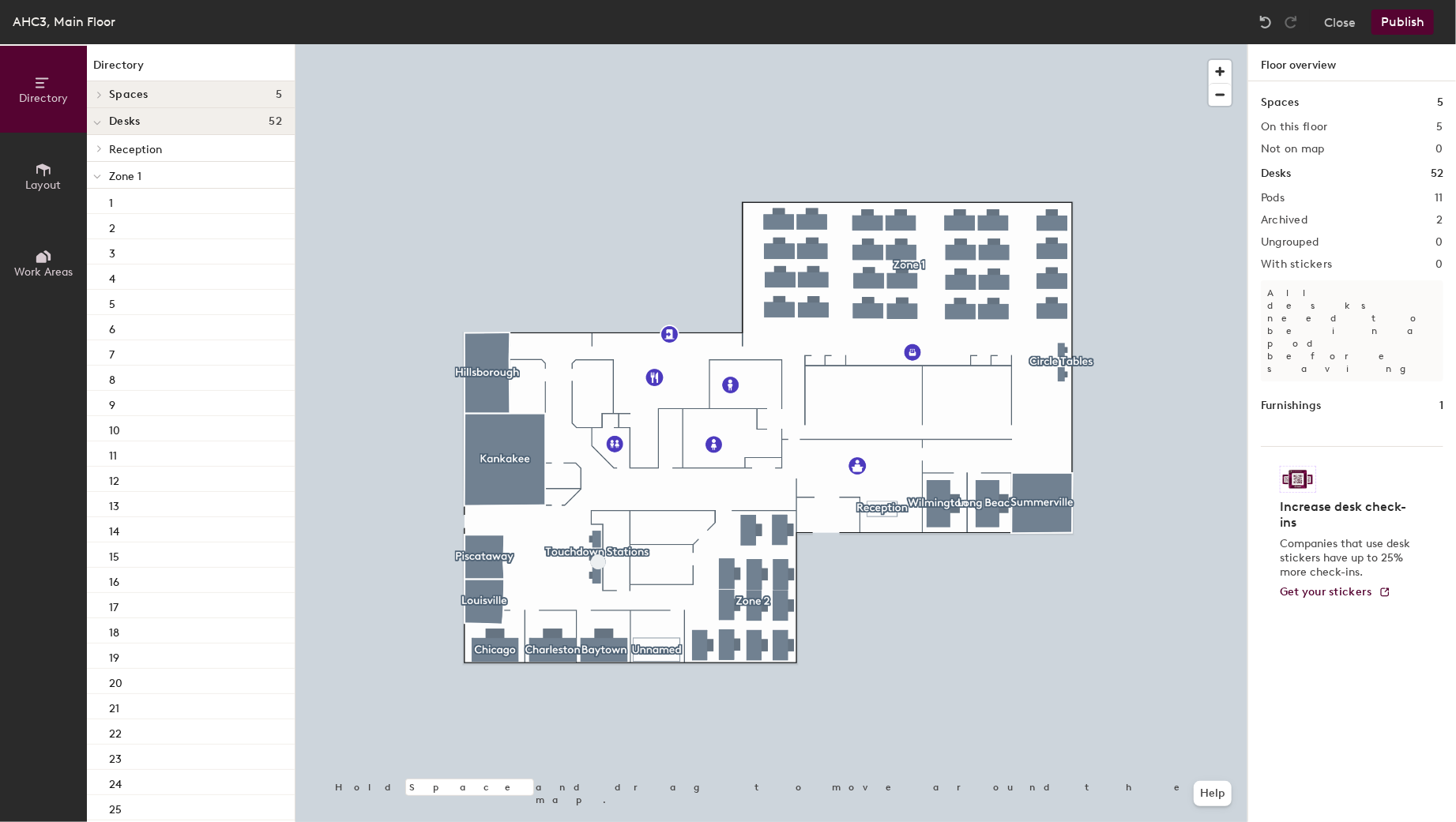
click at [1309, 398] on h1 "Furnishings" at bounding box center [1291, 407] width 60 height 18
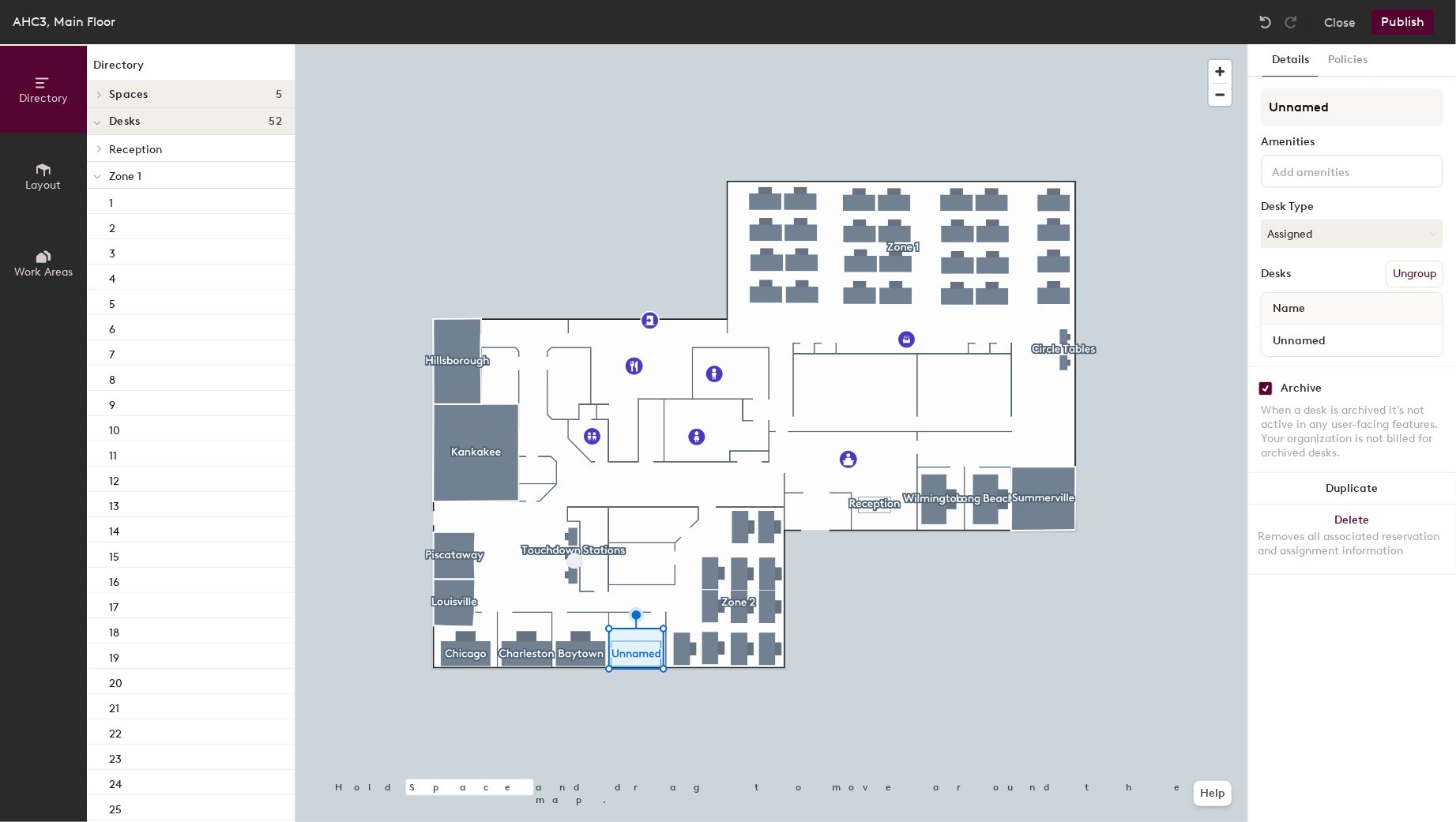
checkbox input "false"
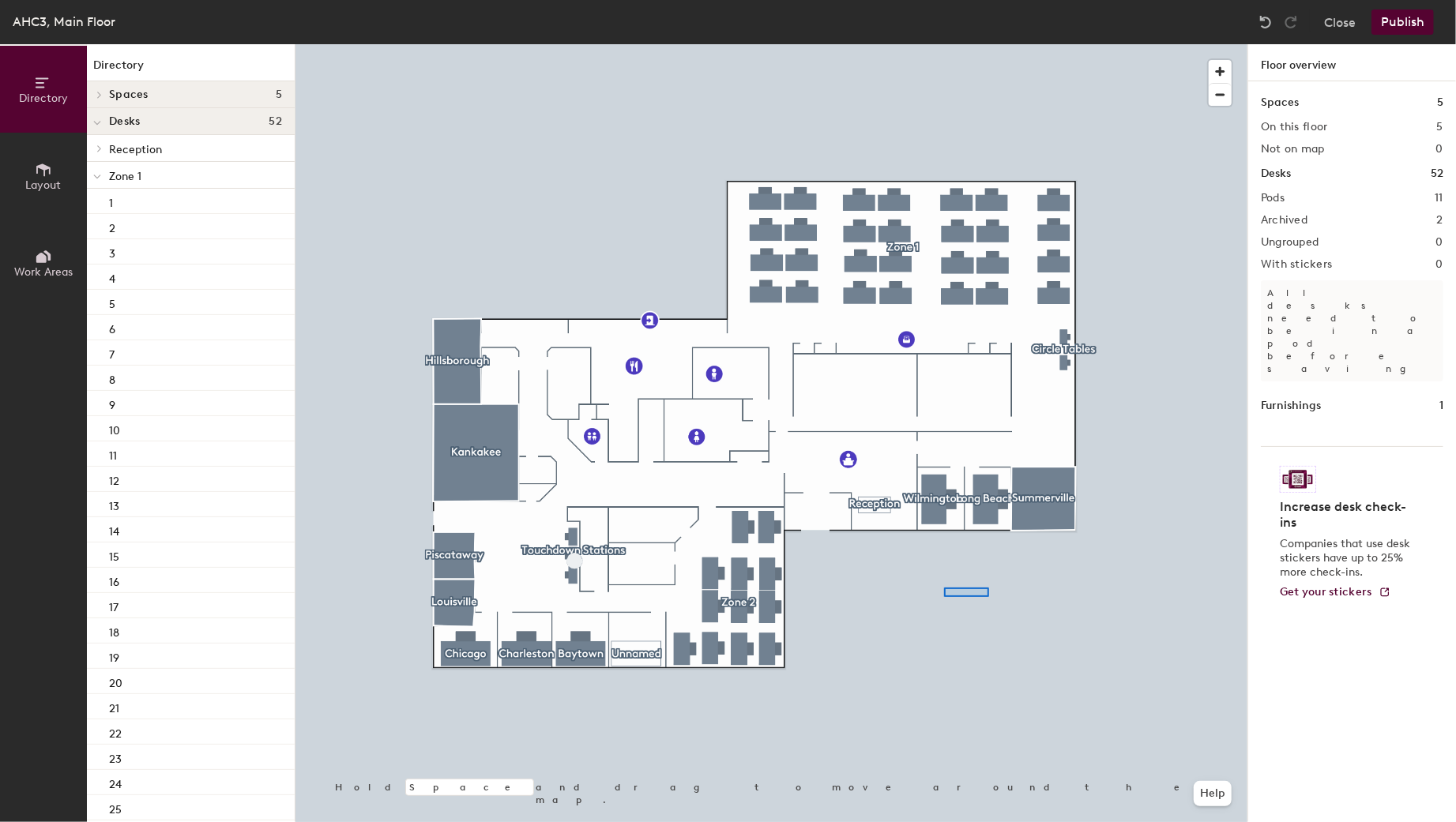
click at [944, 44] on div at bounding box center [772, 44] width 952 height 0
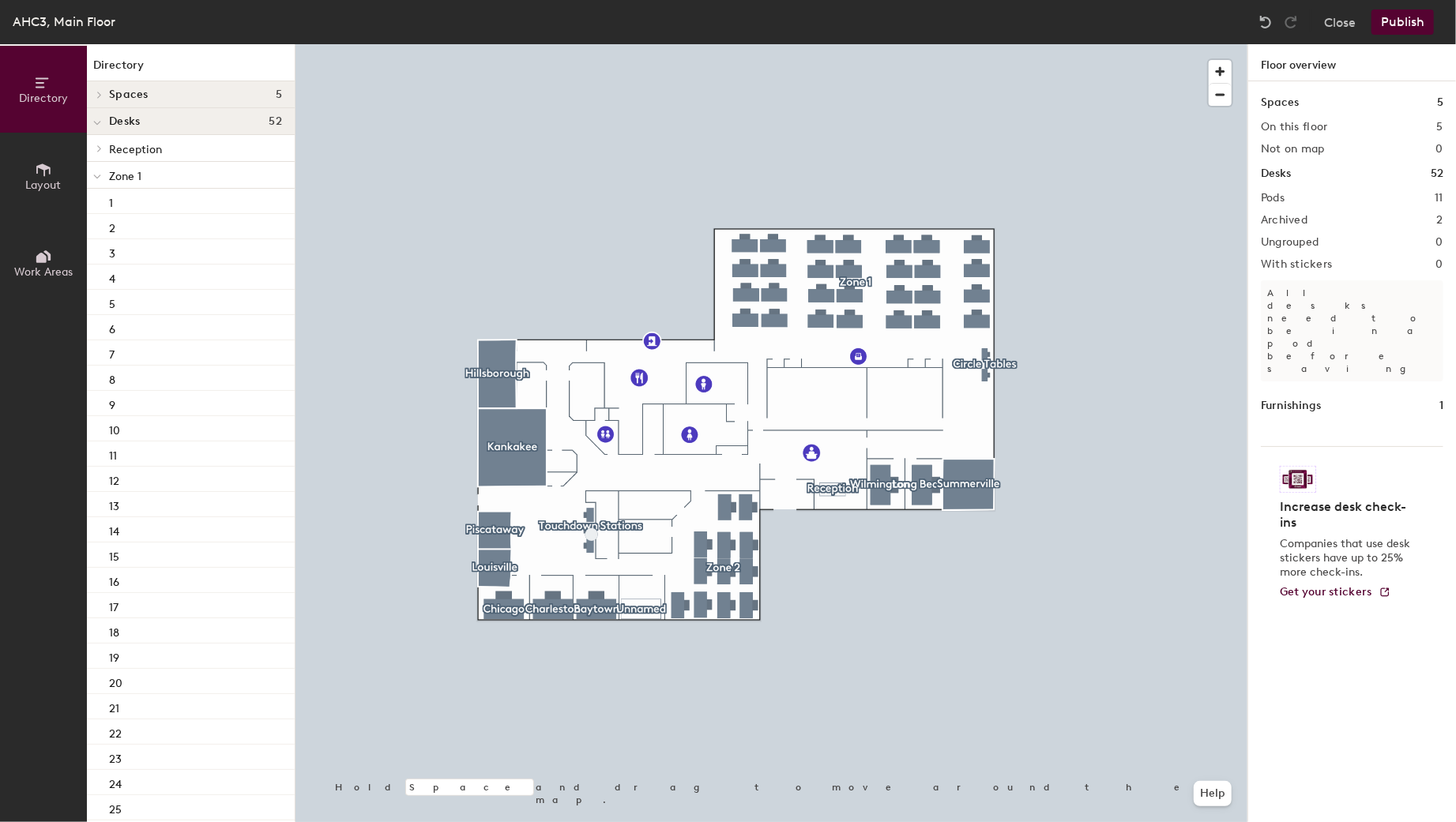
click at [1404, 11] on button "Publish" at bounding box center [1403, 22] width 62 height 25
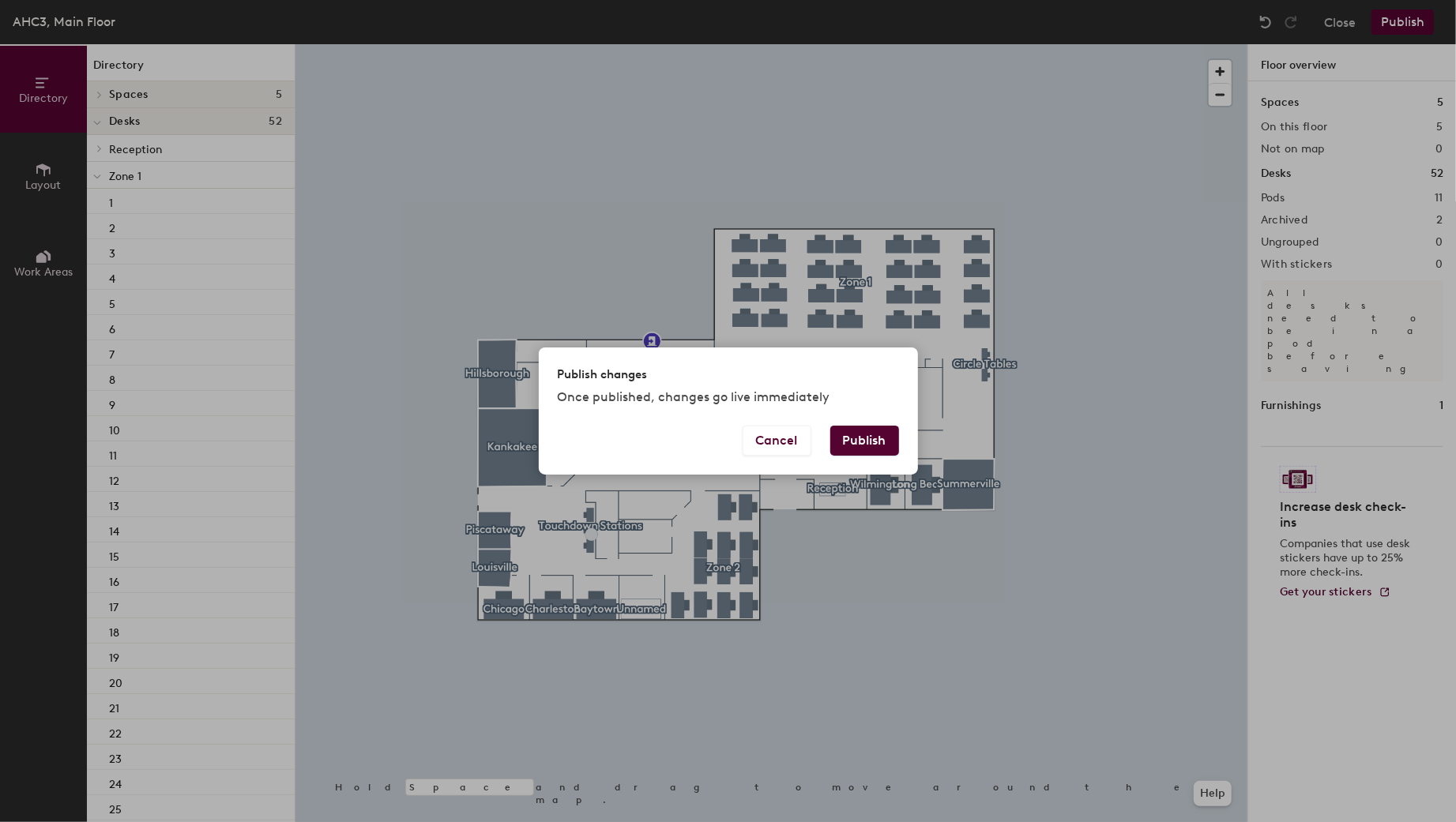
click at [890, 435] on button "Publish" at bounding box center [864, 441] width 68 height 30
